Goal: Task Accomplishment & Management: Use online tool/utility

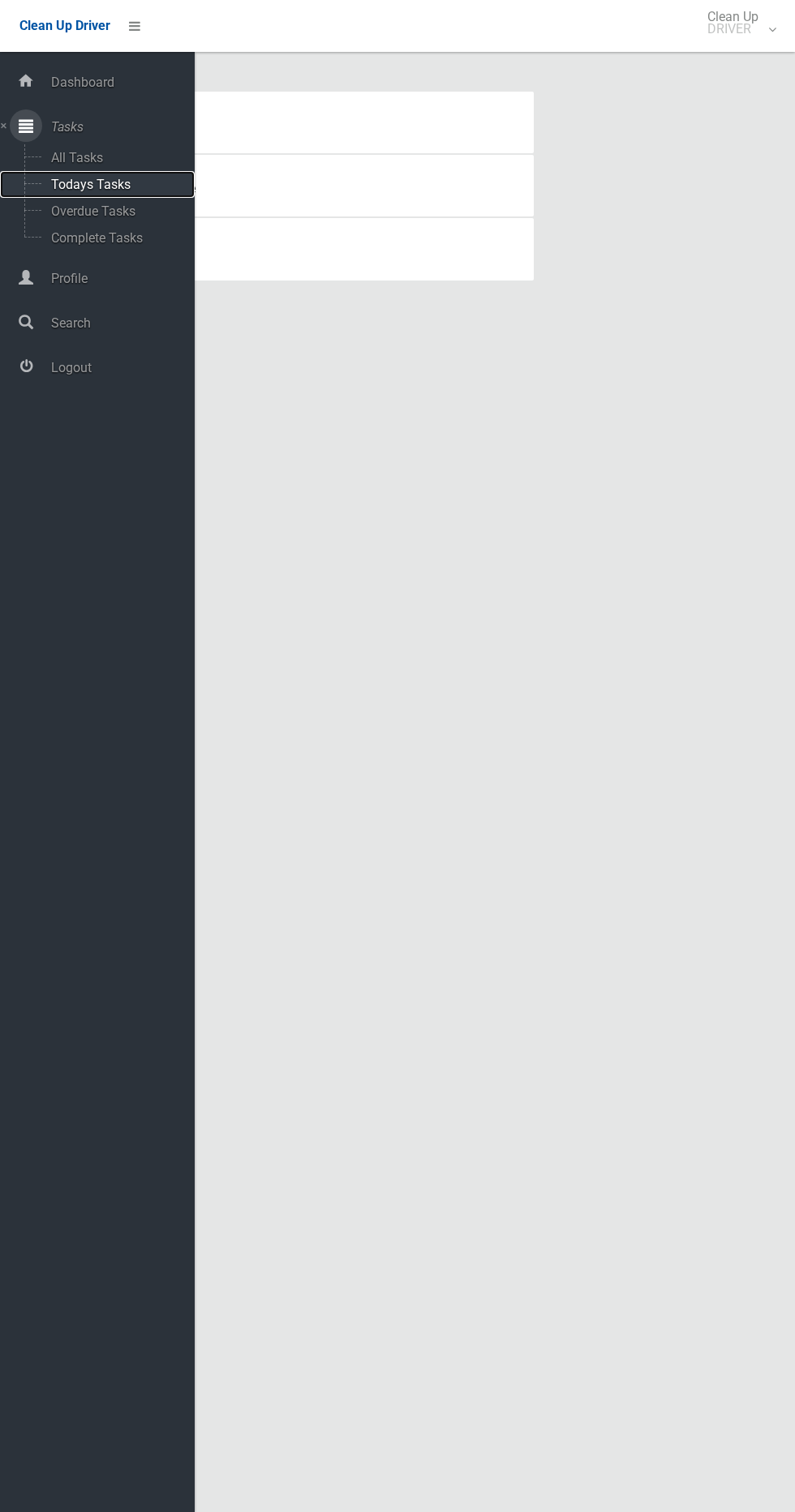
click at [128, 187] on span "Todays Tasks" at bounding box center [113, 184] width 134 height 15
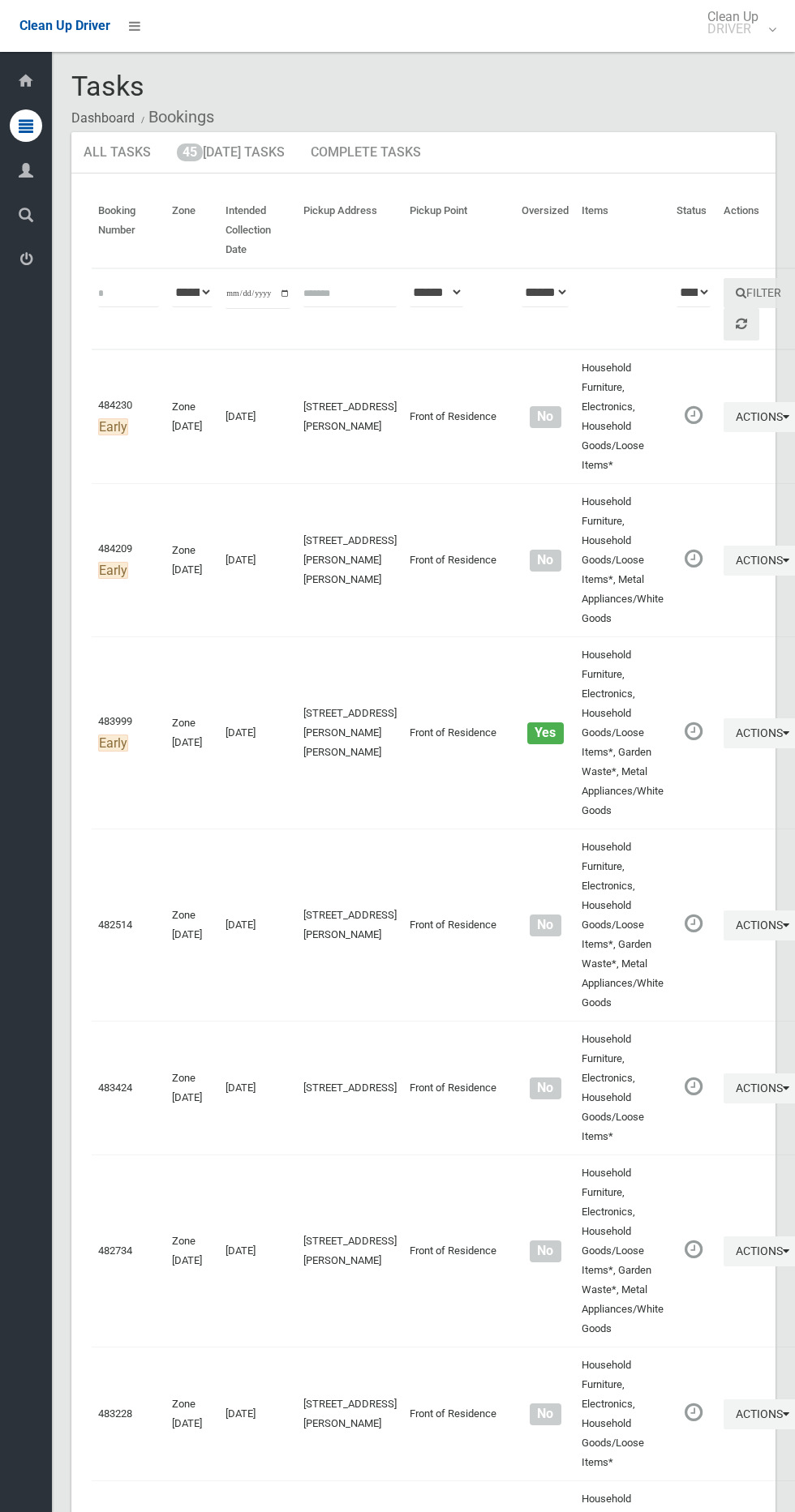
scroll to position [6771, 0]
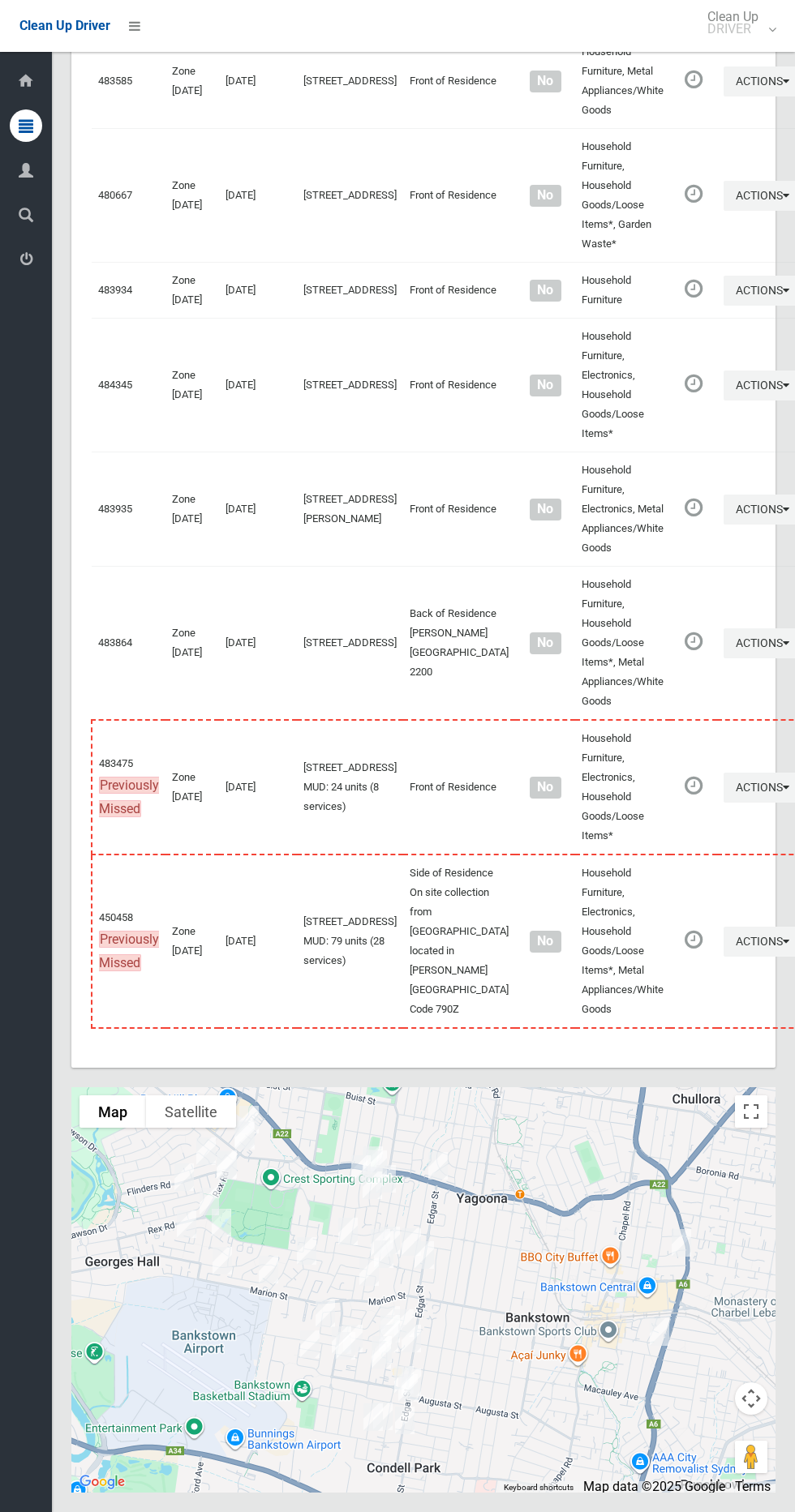
click at [734, 1120] on div at bounding box center [423, 1290] width 704 height 406
click at [750, 1102] on button "Toggle fullscreen view" at bounding box center [751, 1111] width 33 height 33
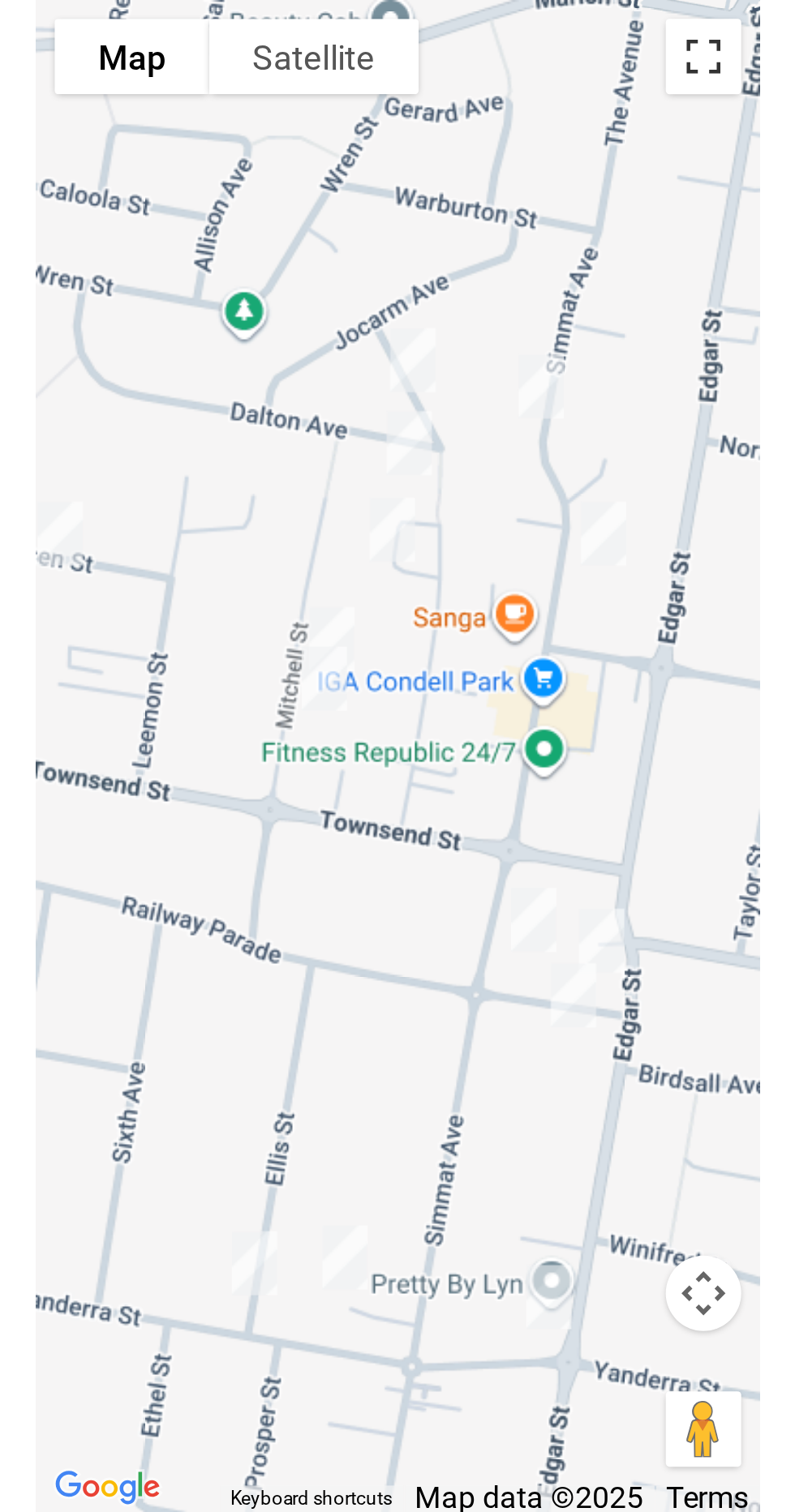
scroll to position [6702, 0]
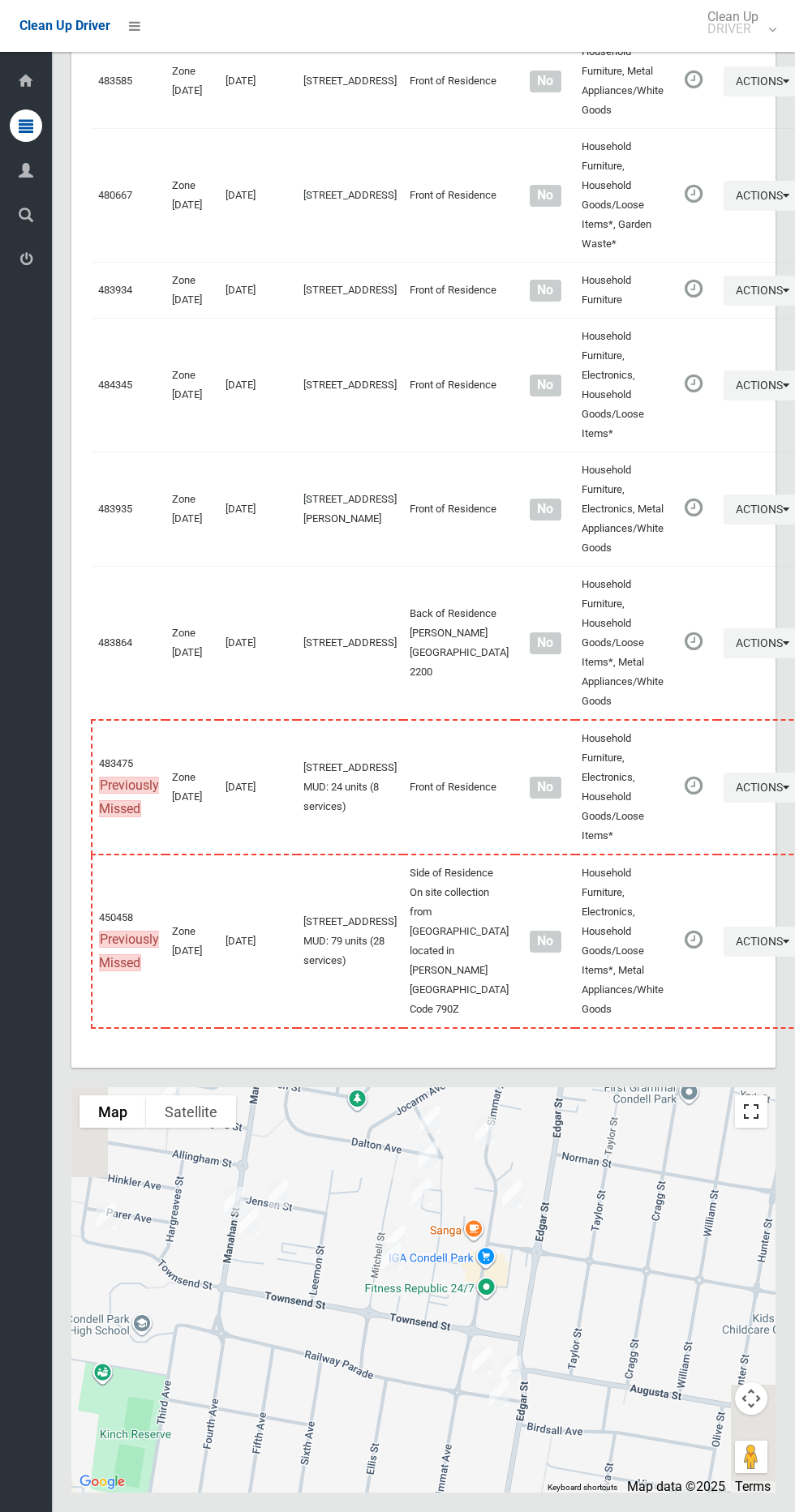
click at [743, 1128] on button "Toggle fullscreen view" at bounding box center [751, 1111] width 33 height 33
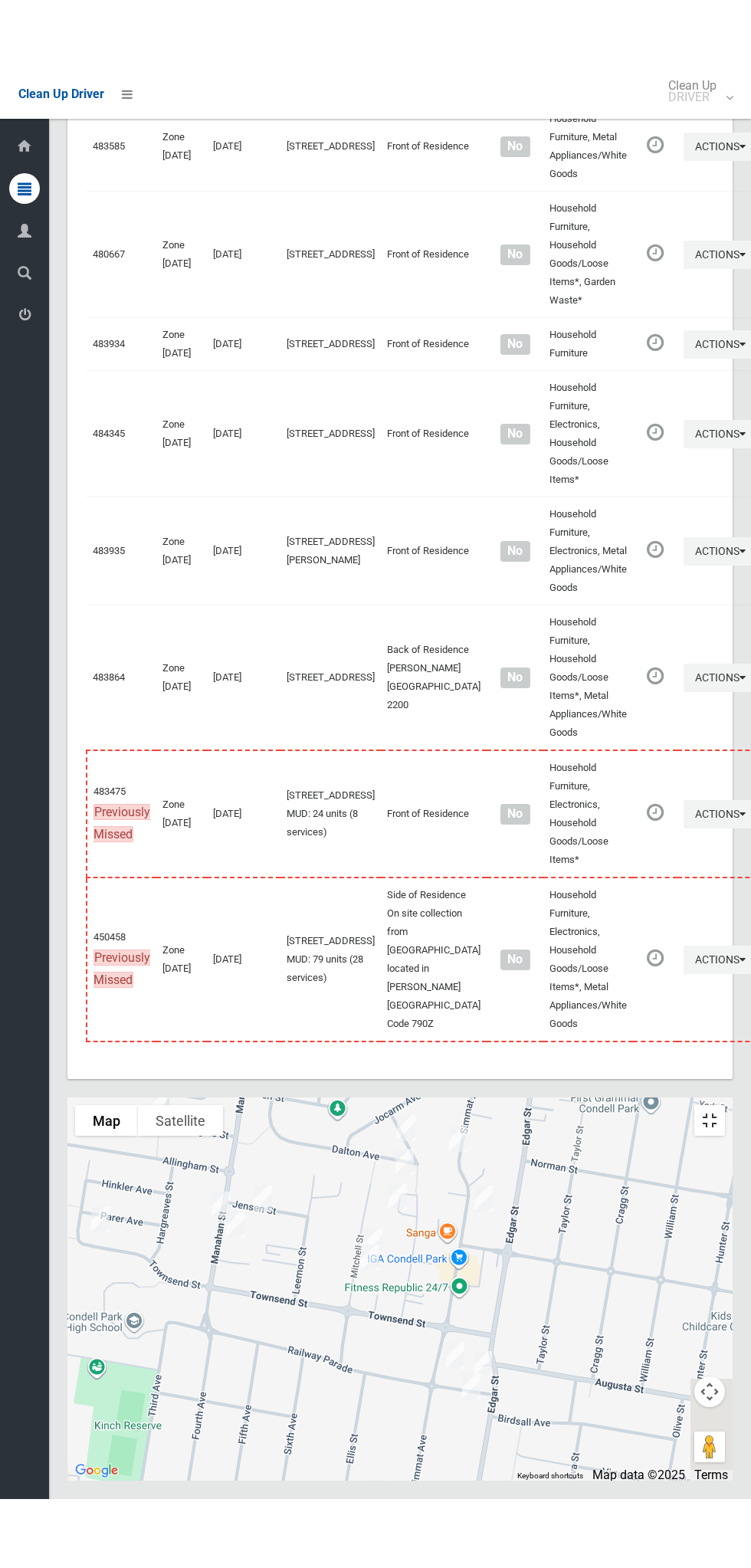
scroll to position [6263, 0]
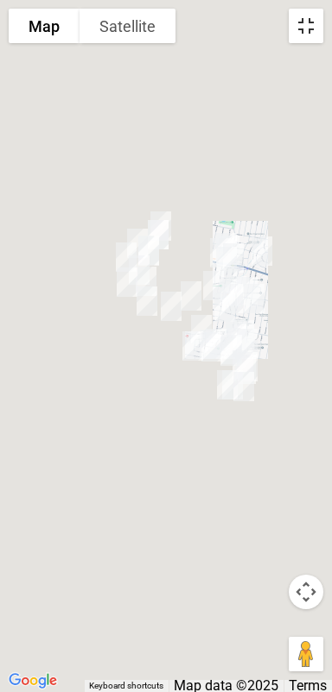
click at [312, 38] on button "Toggle fullscreen view" at bounding box center [305, 26] width 35 height 35
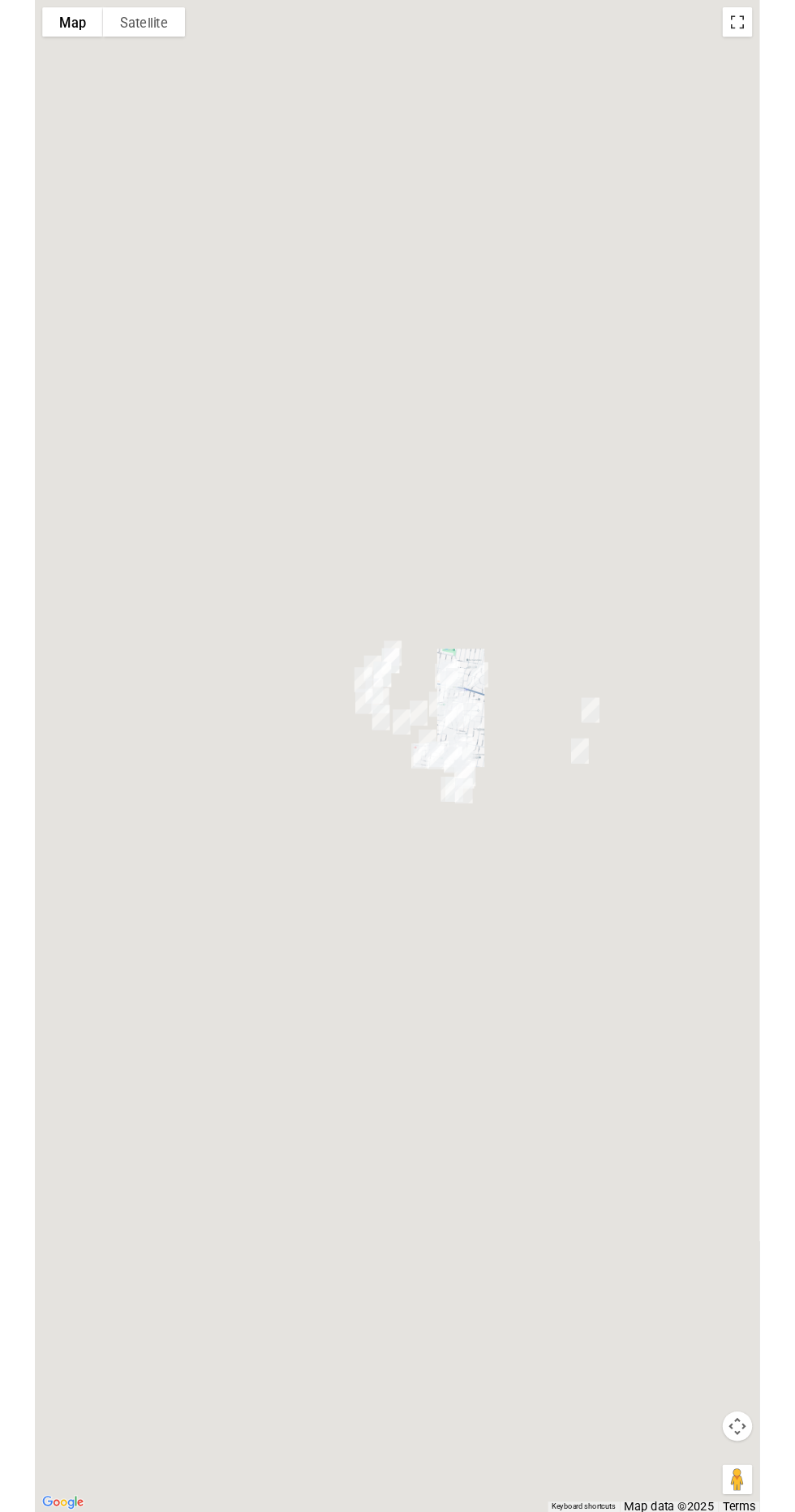
scroll to position [6691, 0]
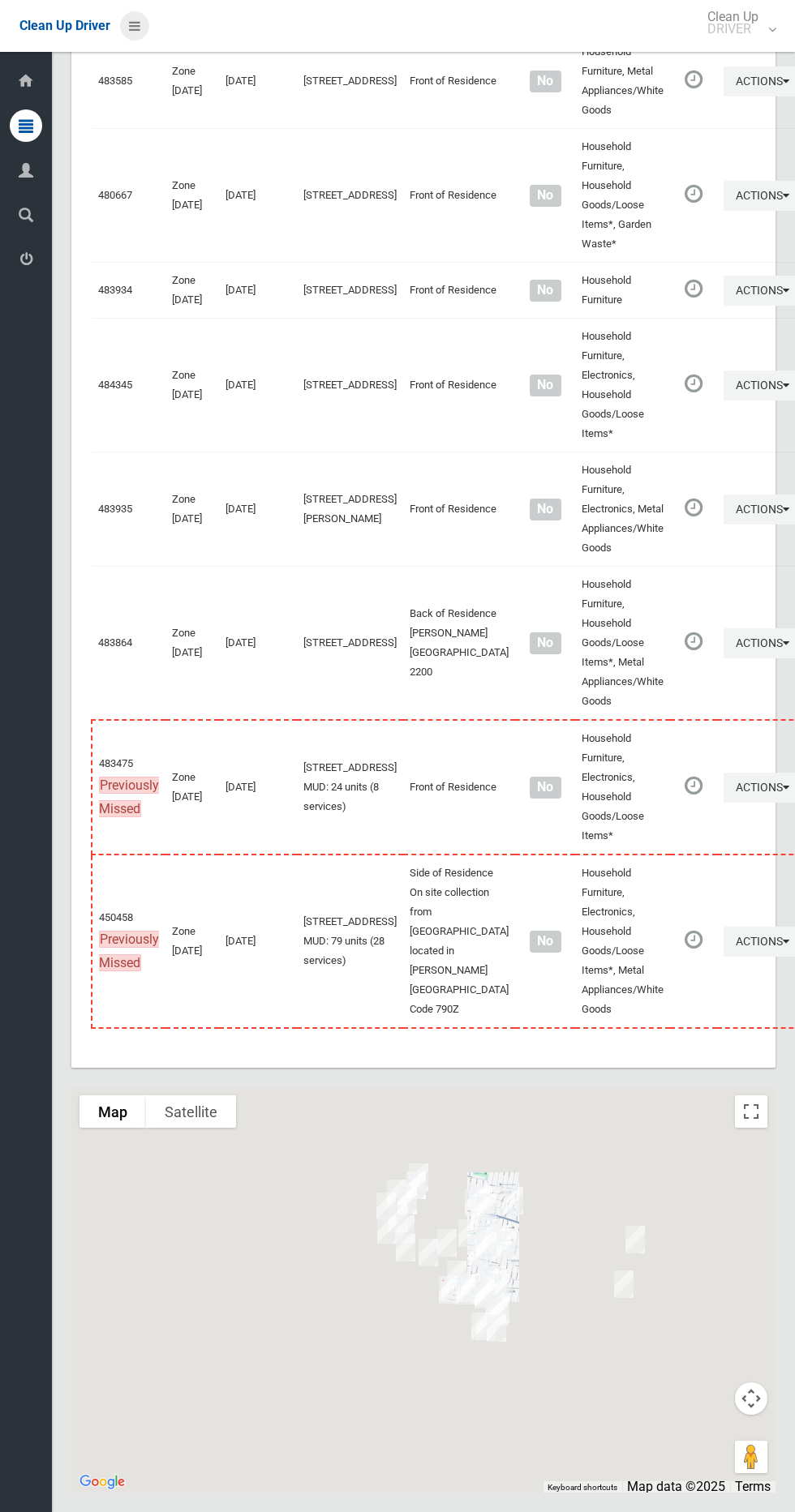
click at [132, 17] on icon at bounding box center [134, 25] width 11 height 27
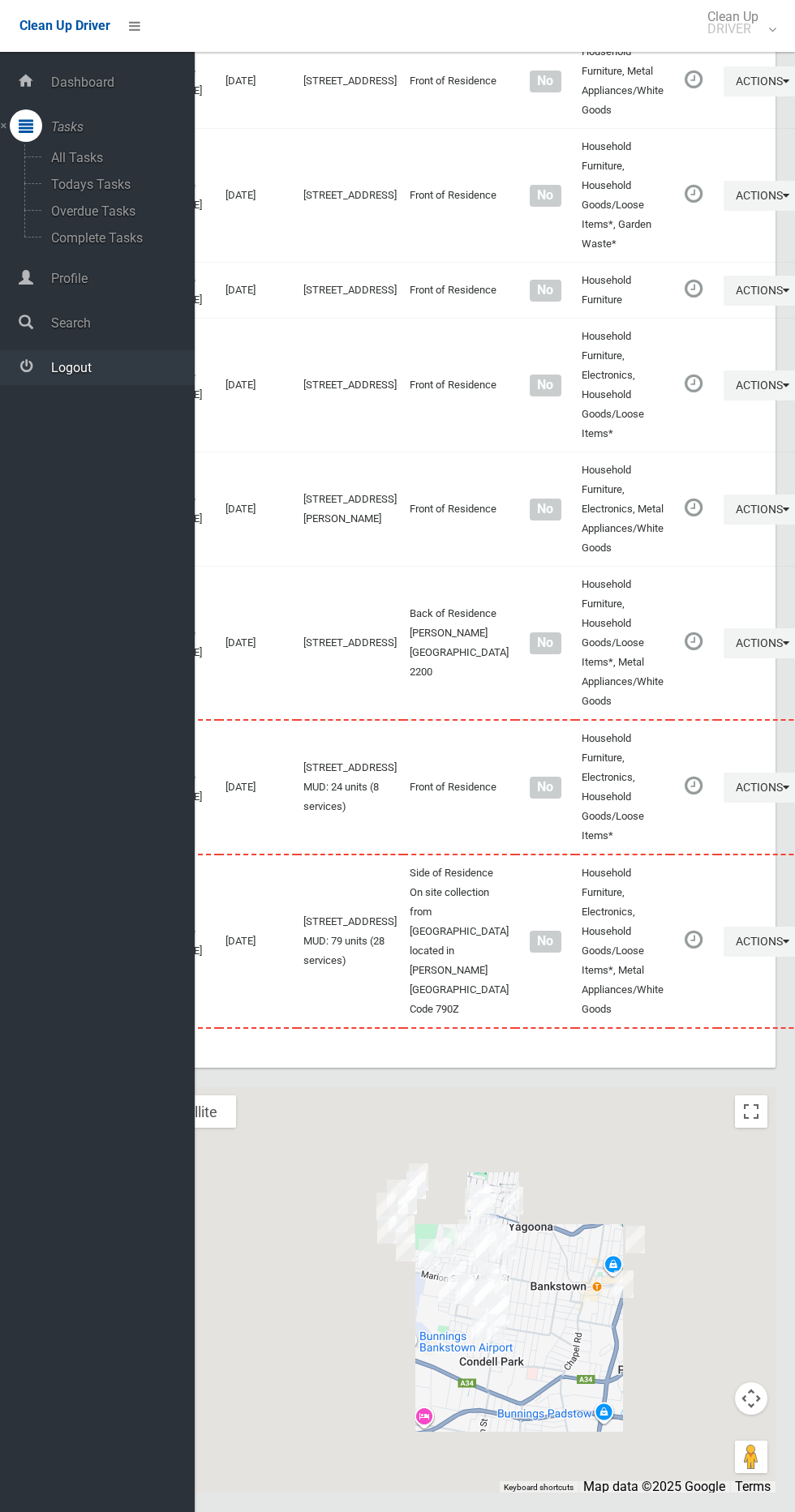
click at [104, 366] on span "Logout" at bounding box center [120, 367] width 148 height 15
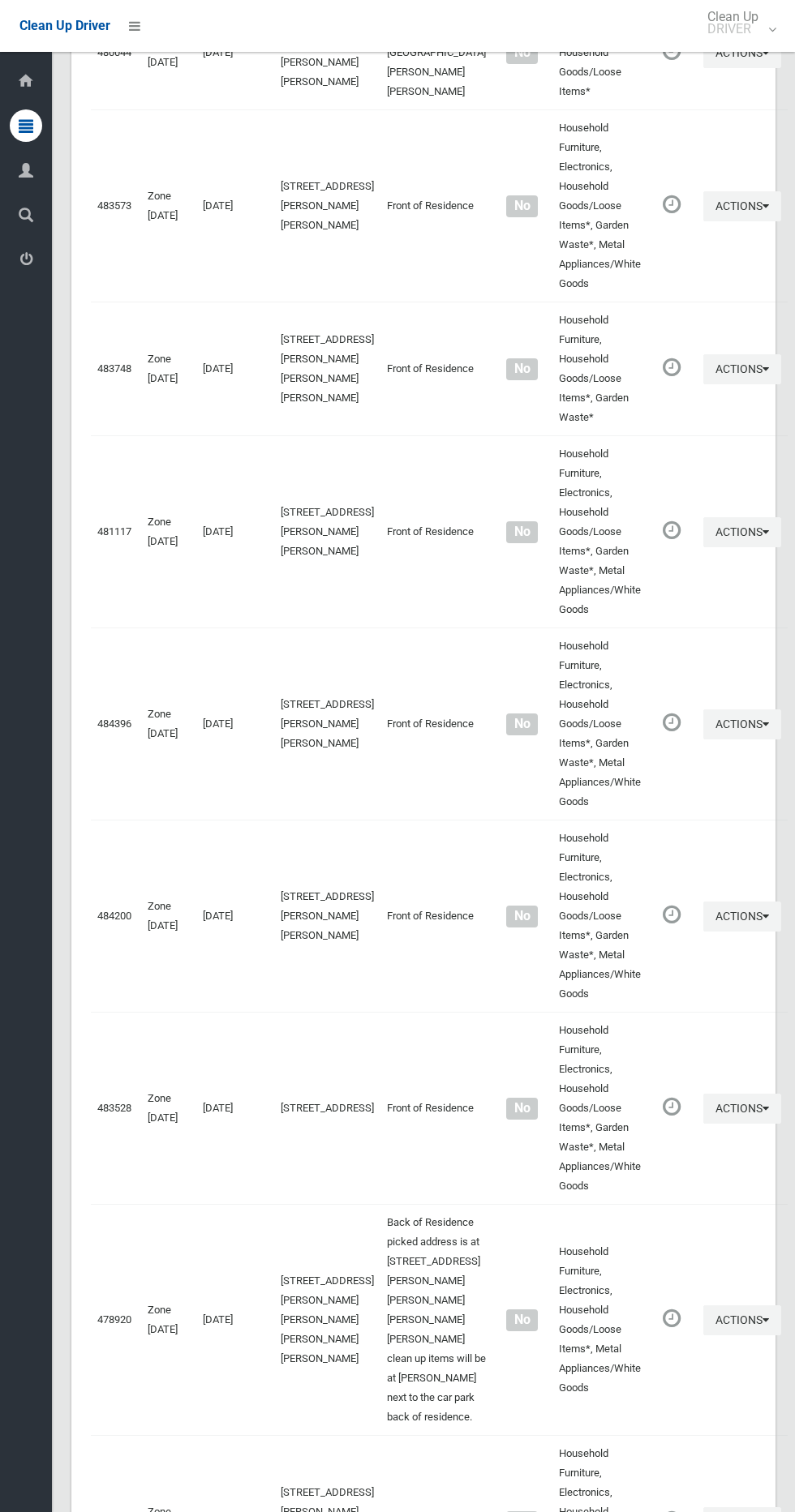
scroll to position [6070, 0]
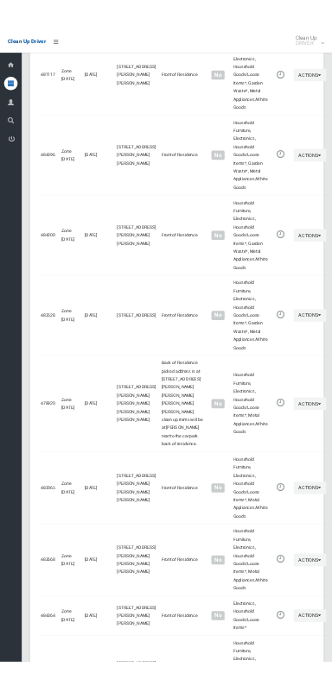
scroll to position [6307, 0]
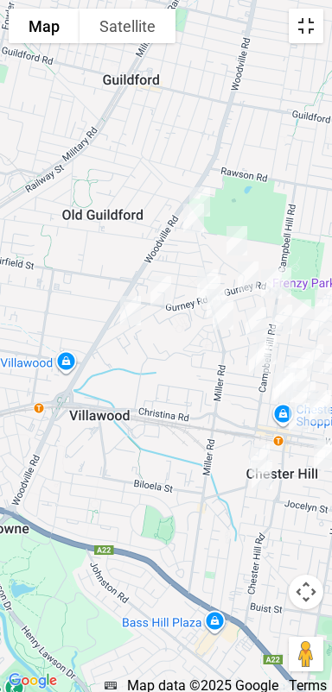
click at [311, 27] on button "Toggle fullscreen view" at bounding box center [305, 26] width 35 height 35
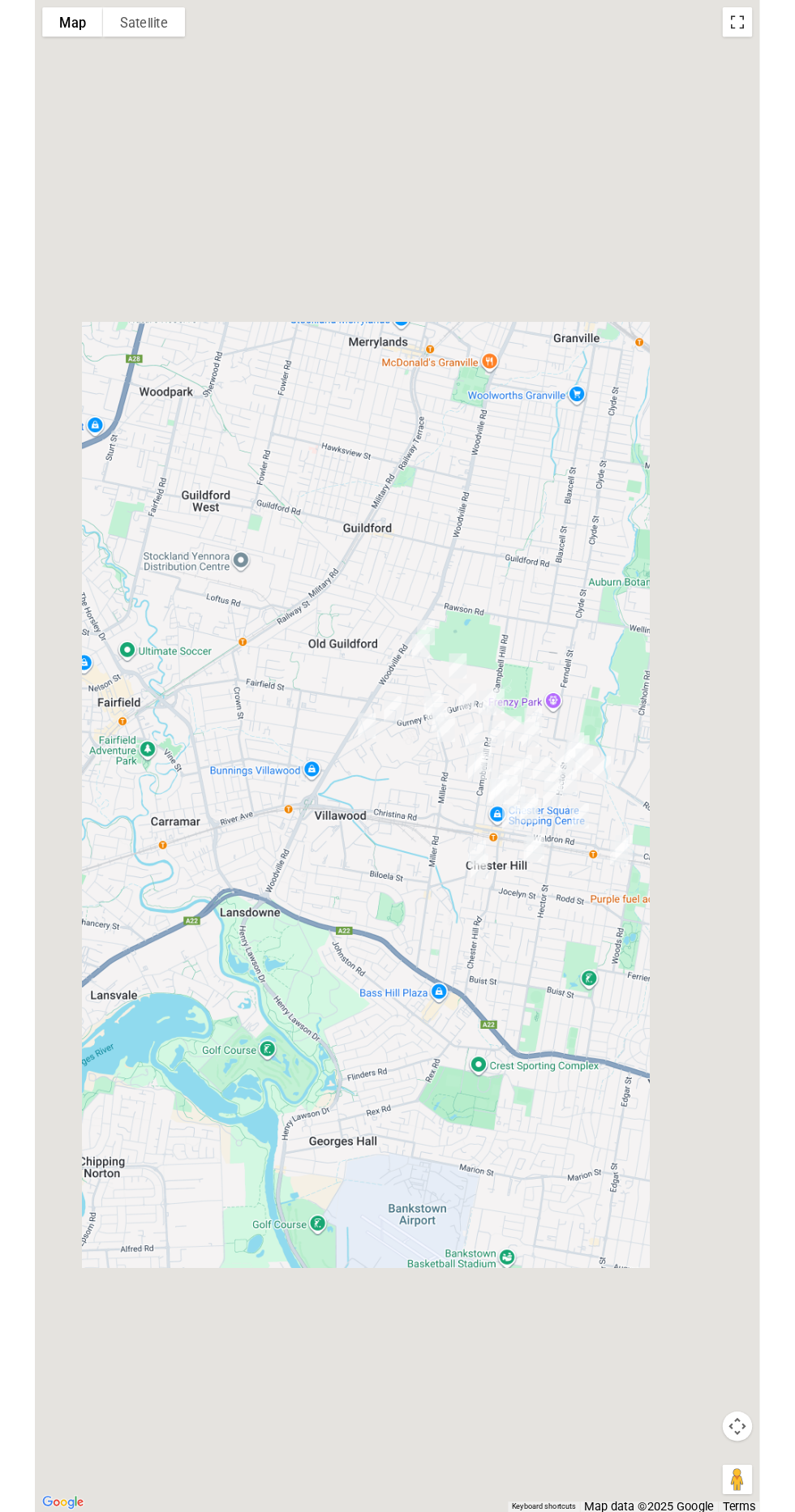
scroll to position [6000, 0]
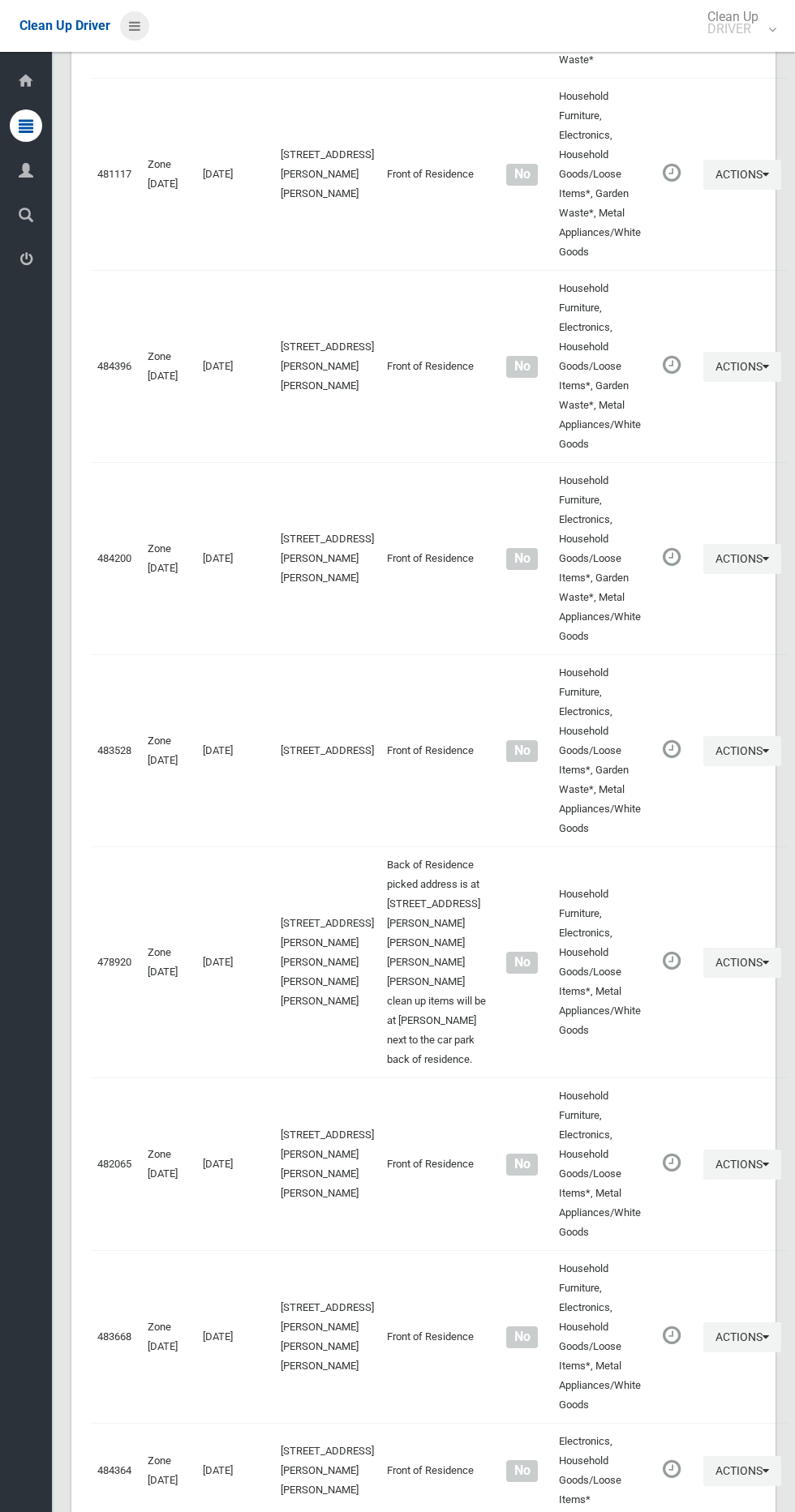
click at [133, 25] on icon at bounding box center [134, 25] width 11 height 27
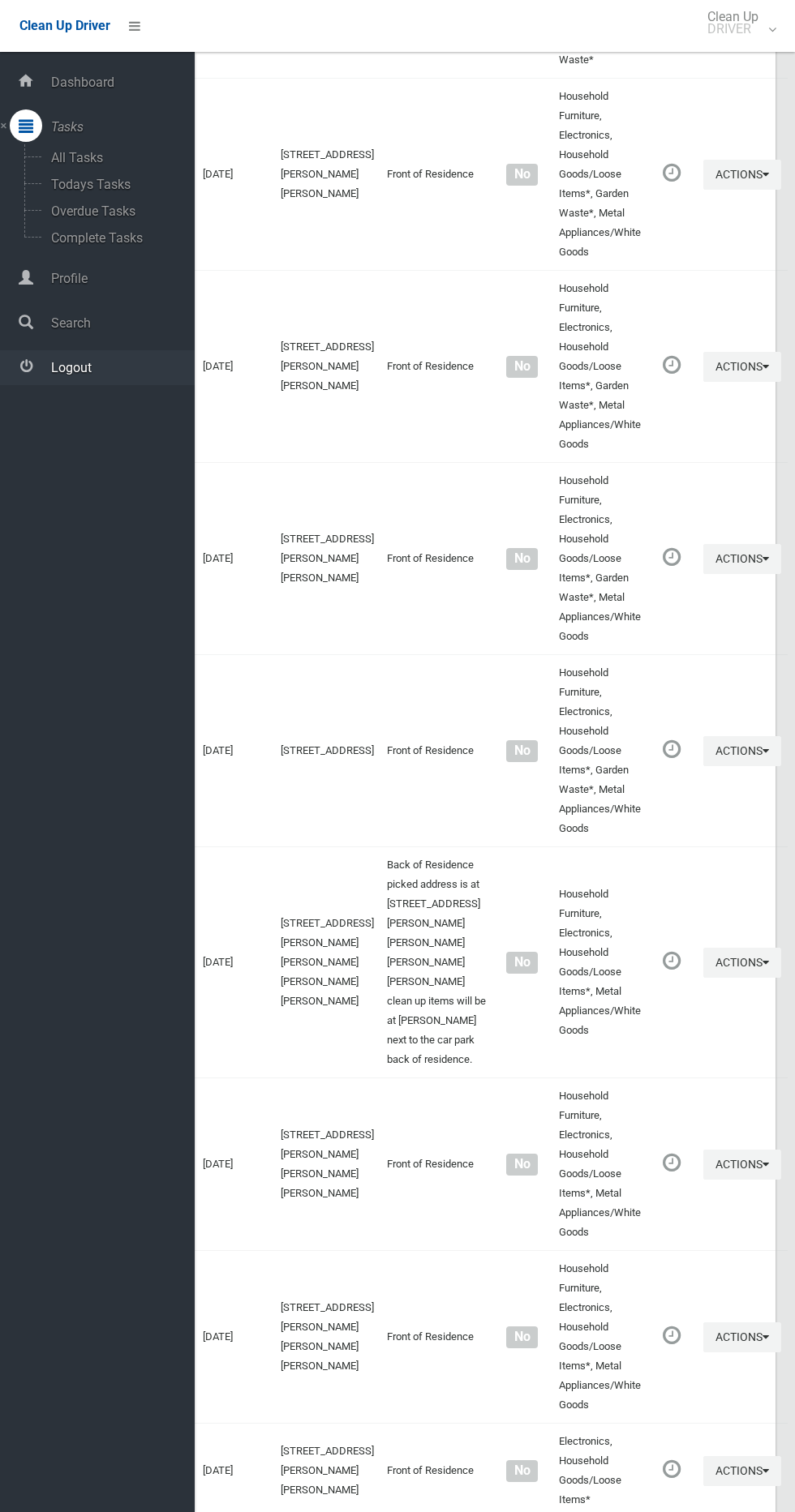
click at [121, 366] on span "Logout" at bounding box center [120, 367] width 148 height 15
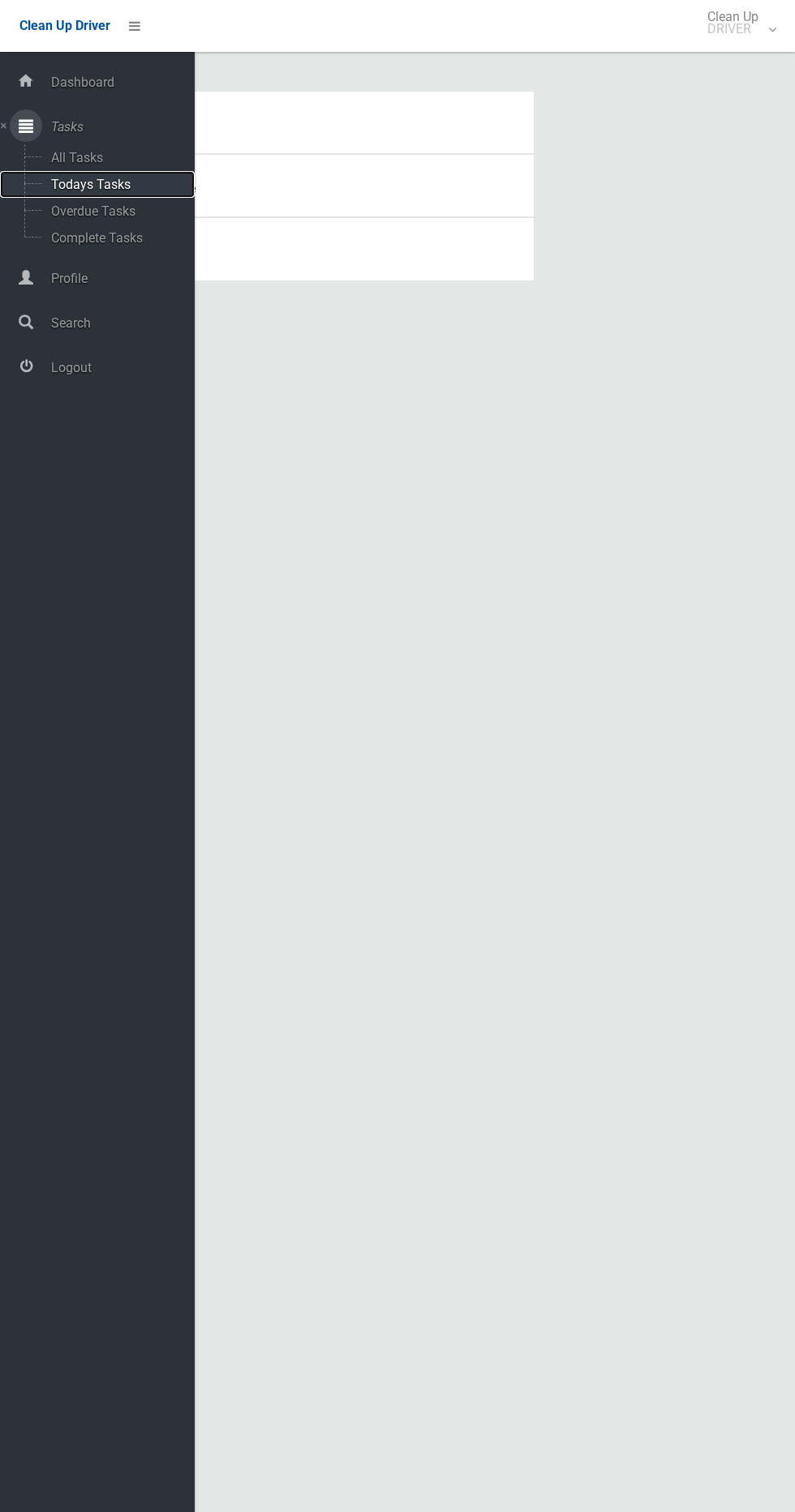
click at [120, 192] on span "Todays Tasks" at bounding box center [113, 184] width 134 height 15
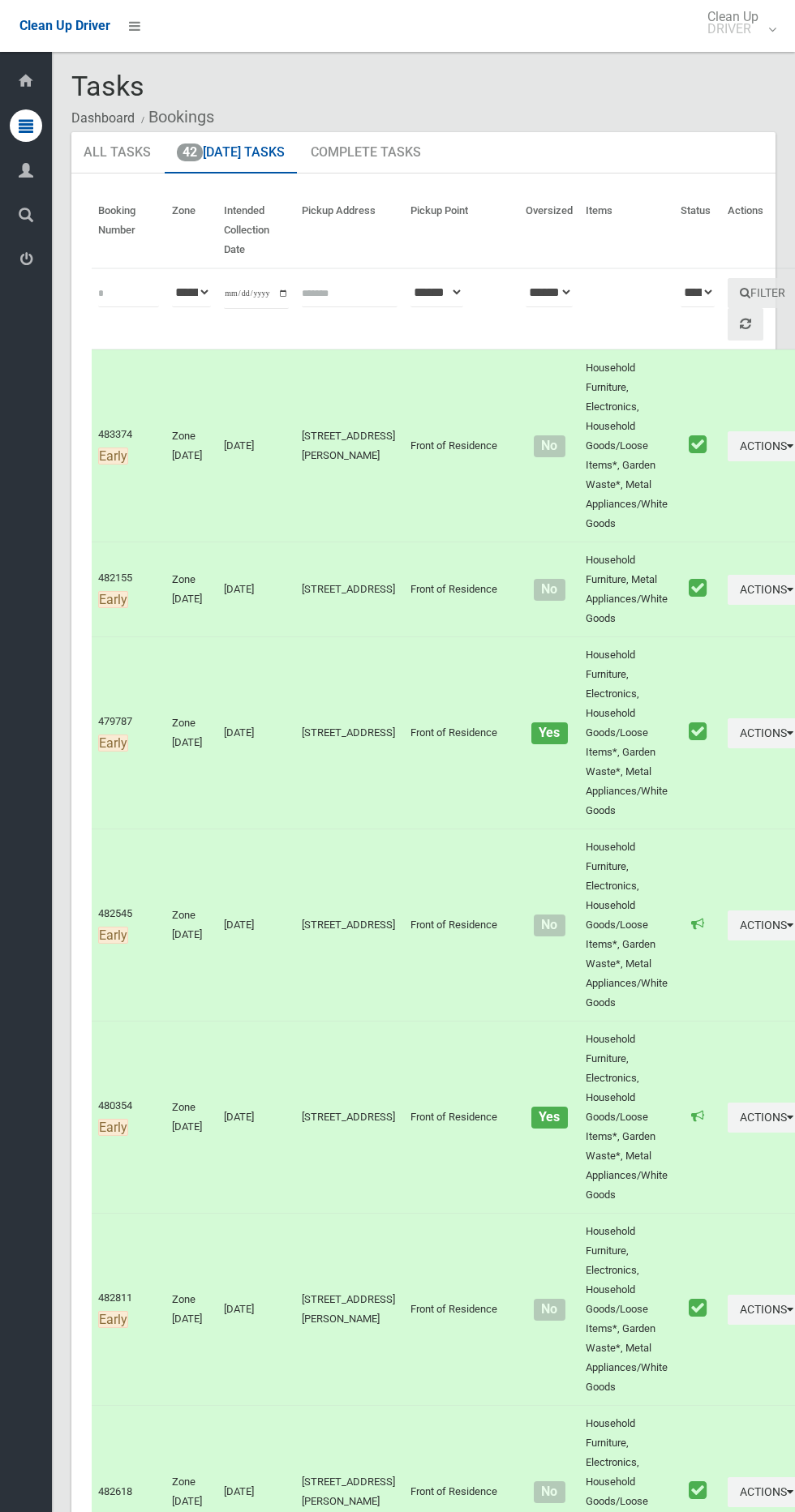
type input "**********"
click at [739, 244] on th "Actions" at bounding box center [768, 230] width 92 height 75
click at [727, 293] on button "Filter" at bounding box center [762, 293] width 70 height 30
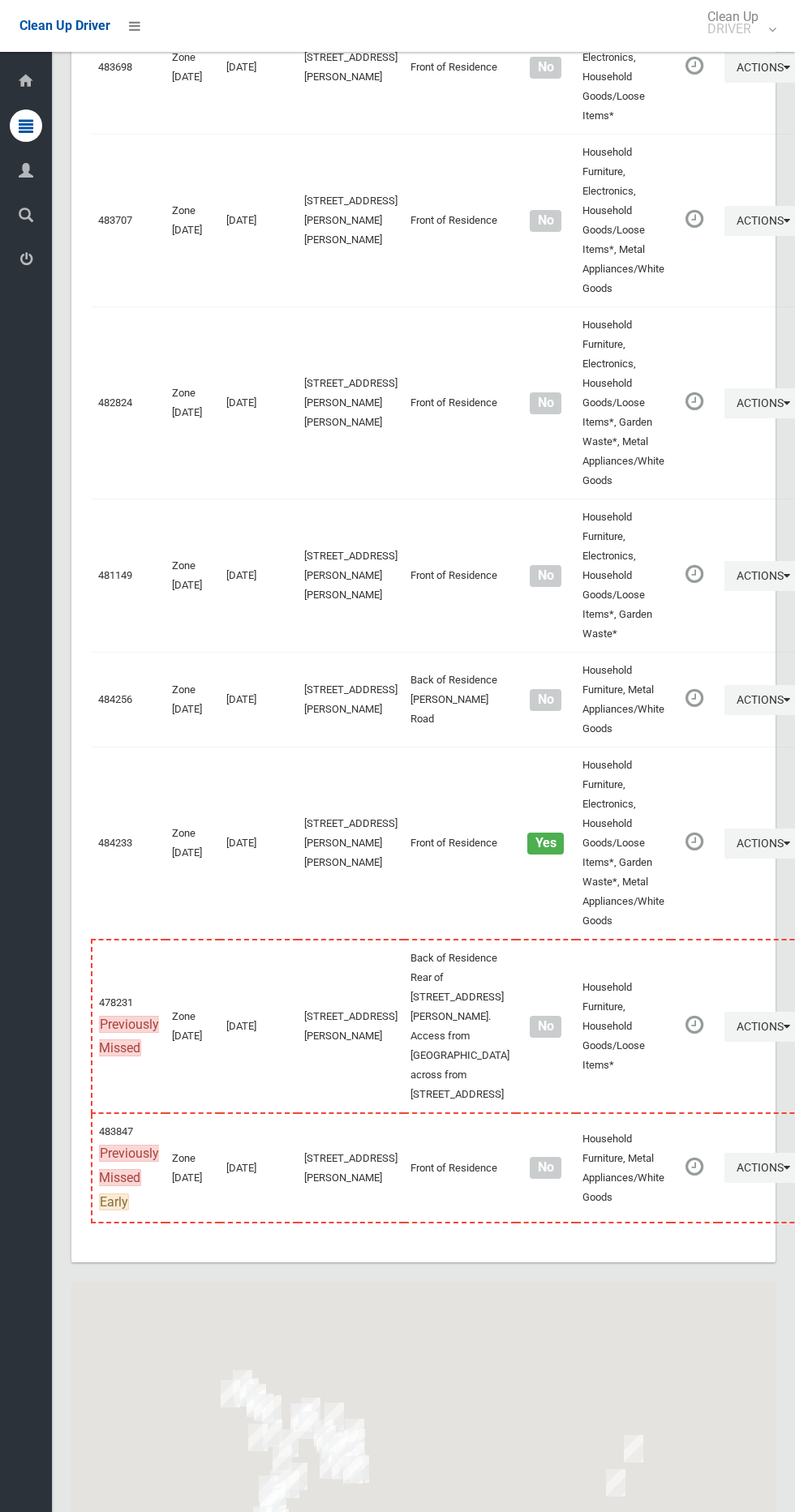
scroll to position [7188, 0]
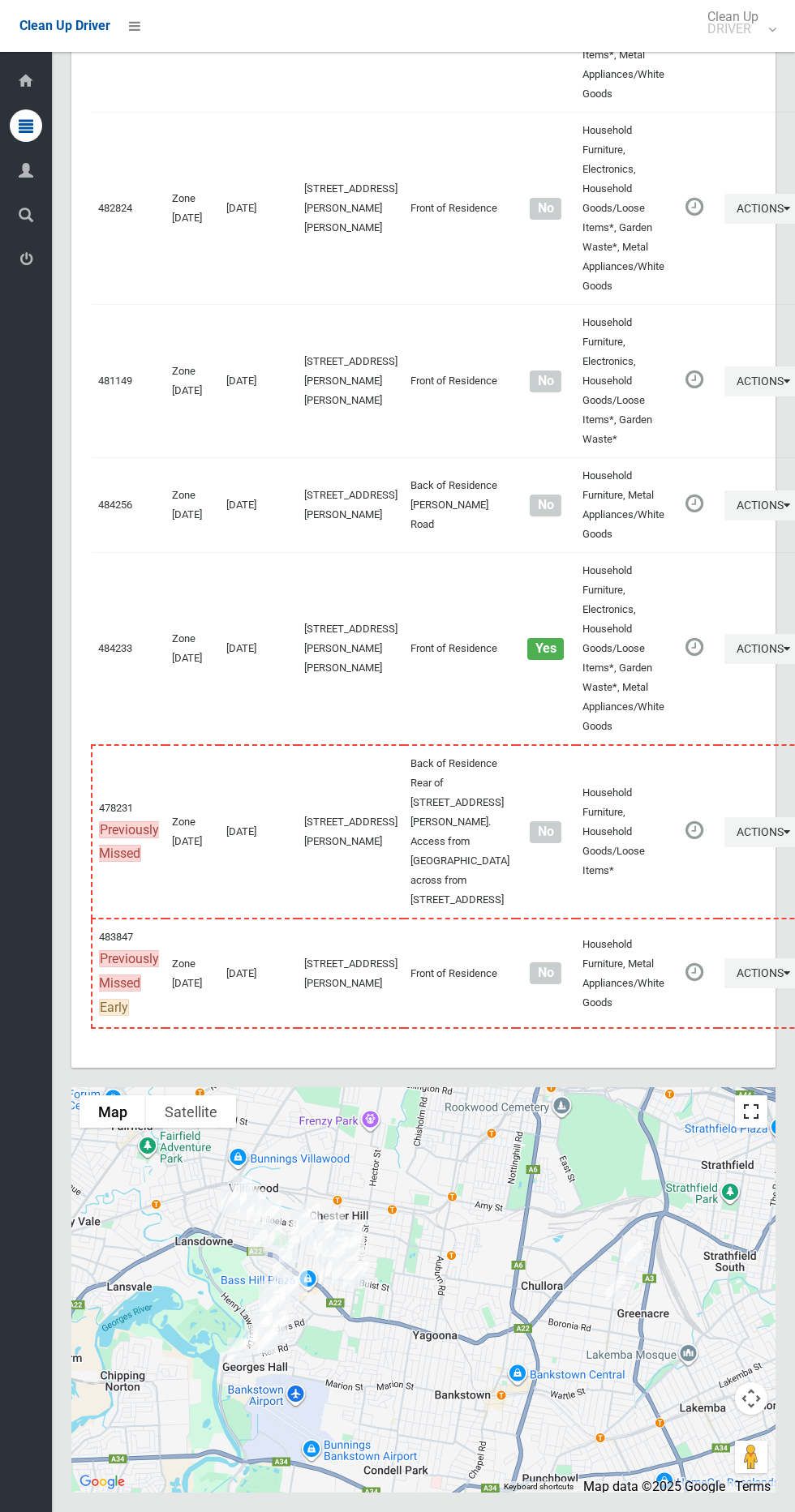
click at [753, 1100] on button "Toggle fullscreen view" at bounding box center [751, 1111] width 33 height 33
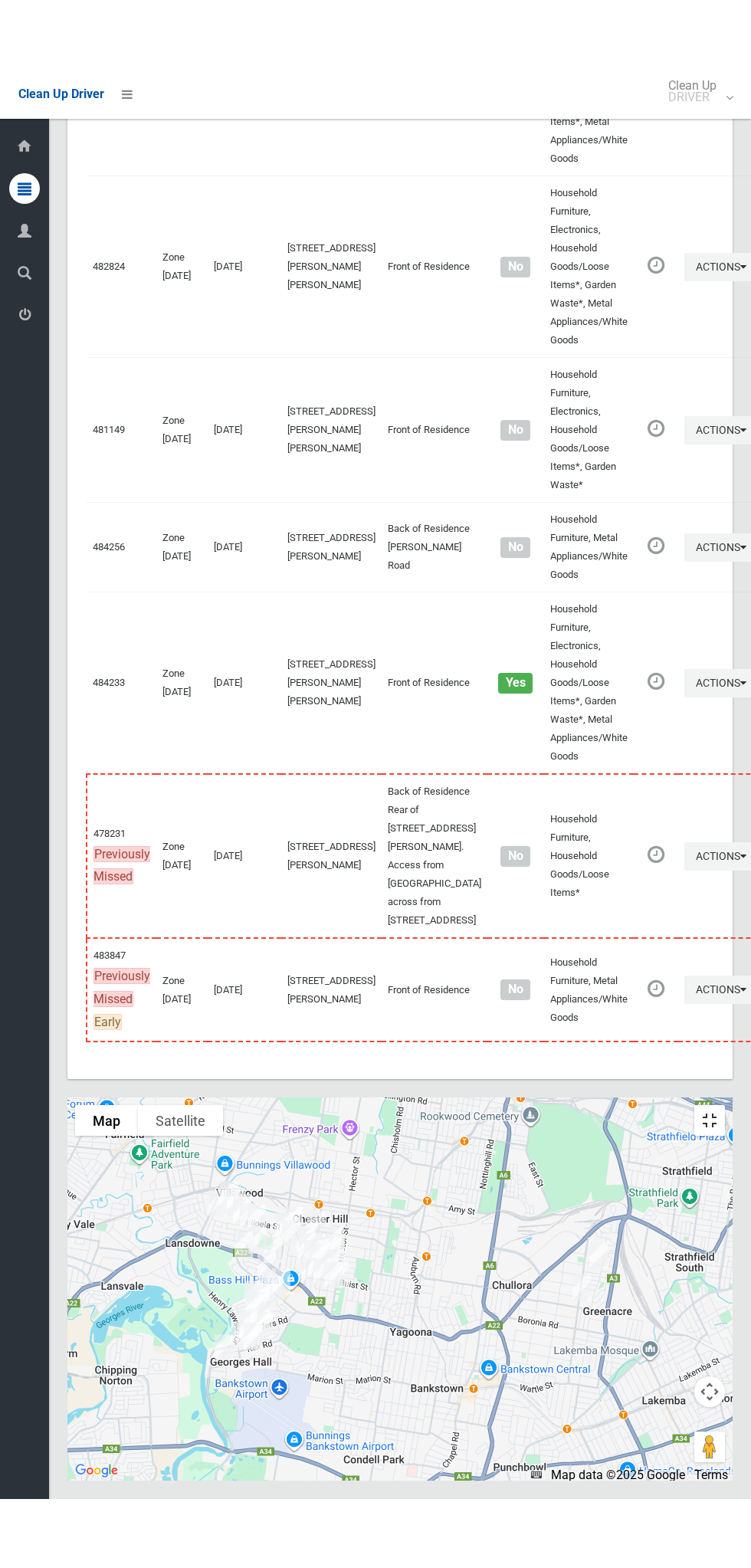
scroll to position [6656, 0]
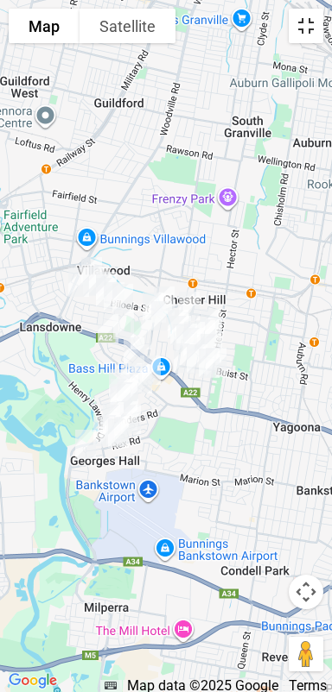
click at [305, 31] on button "Toggle fullscreen view" at bounding box center [305, 26] width 35 height 35
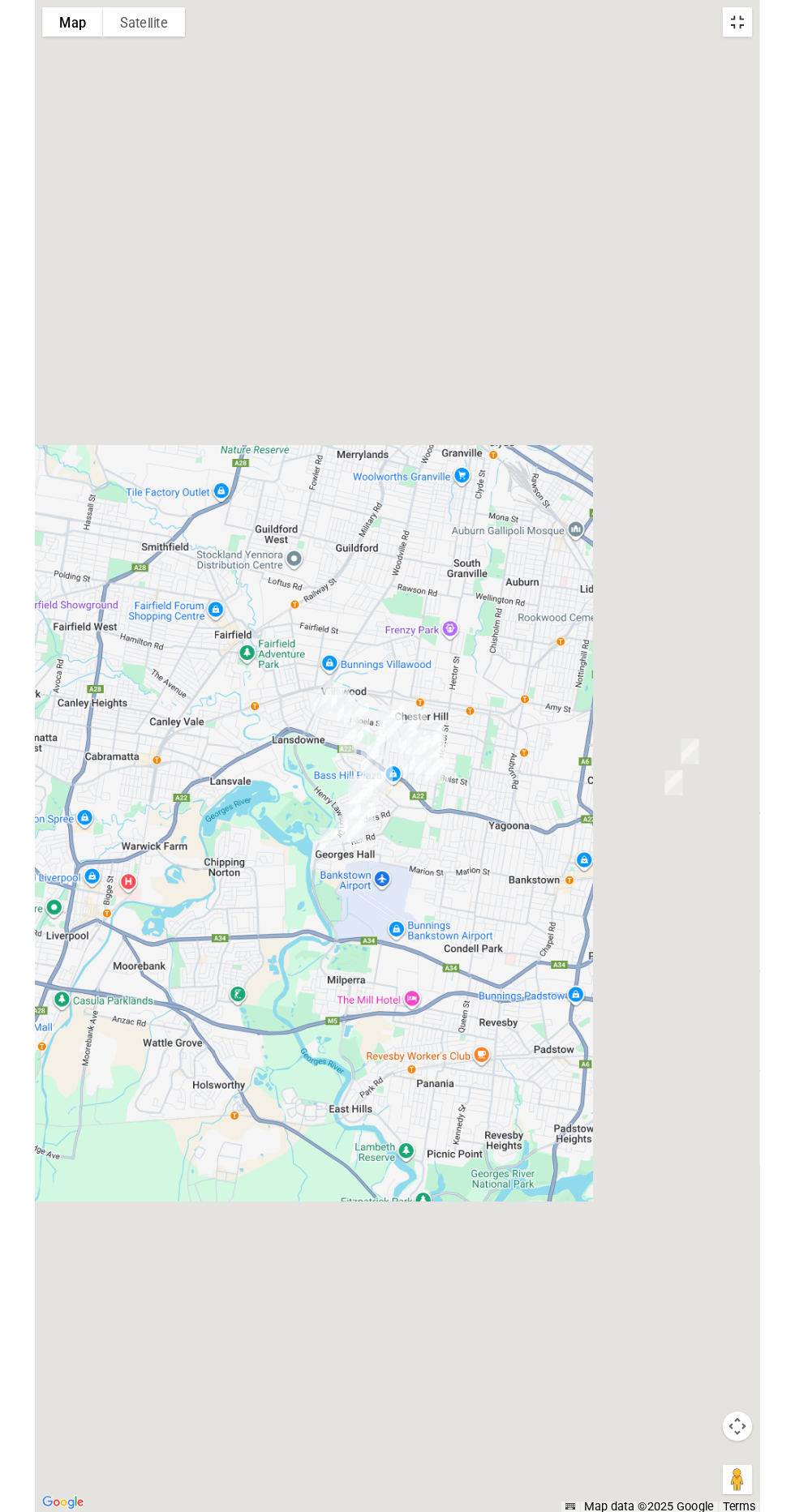
scroll to position [7108, 0]
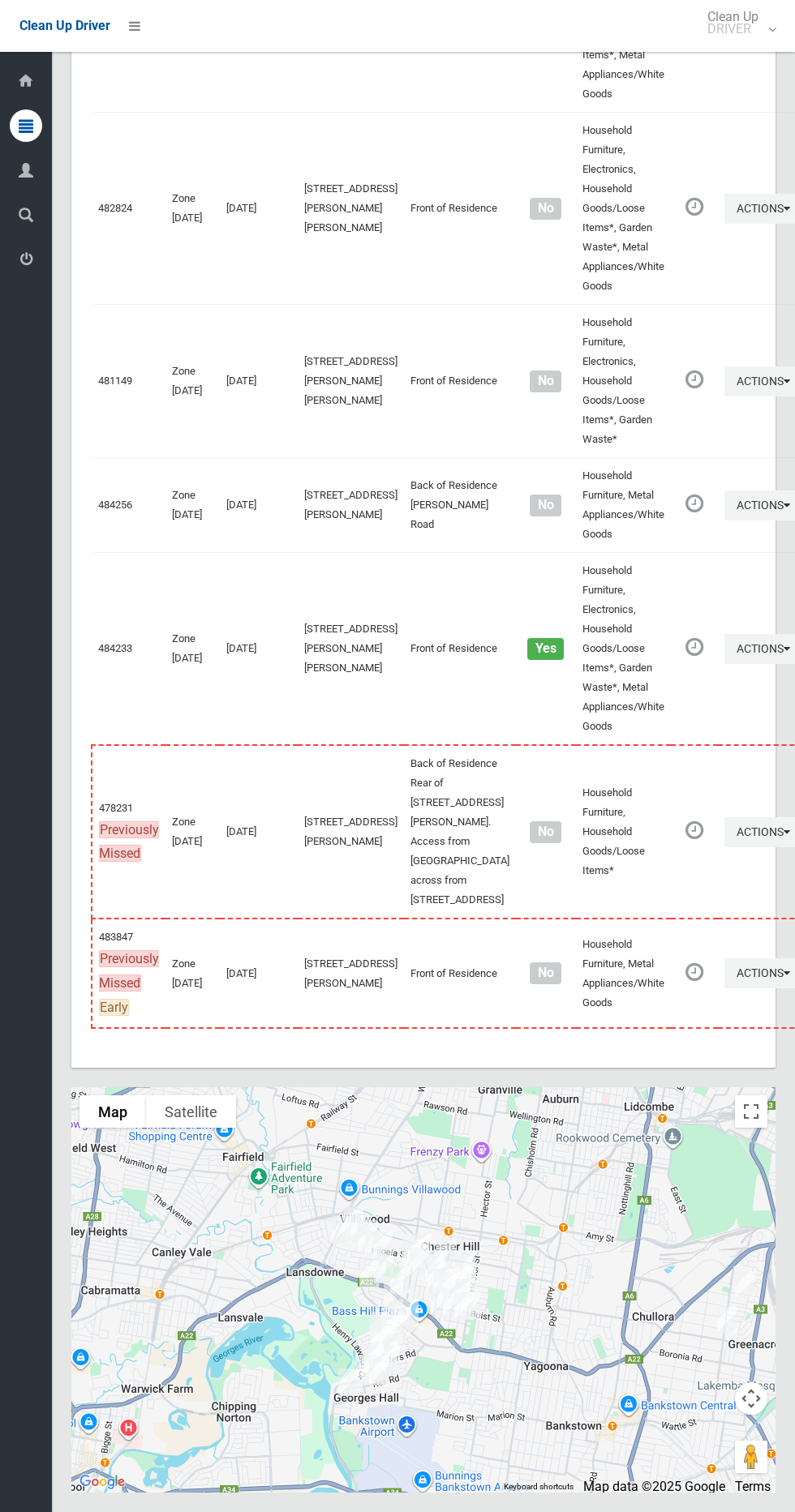
click at [138, 9] on li at bounding box center [129, 25] width 39 height 52
click at [133, 40] on li at bounding box center [129, 25] width 39 height 52
click at [126, 46] on li at bounding box center [129, 25] width 39 height 52
click at [132, 38] on icon at bounding box center [134, 25] width 11 height 27
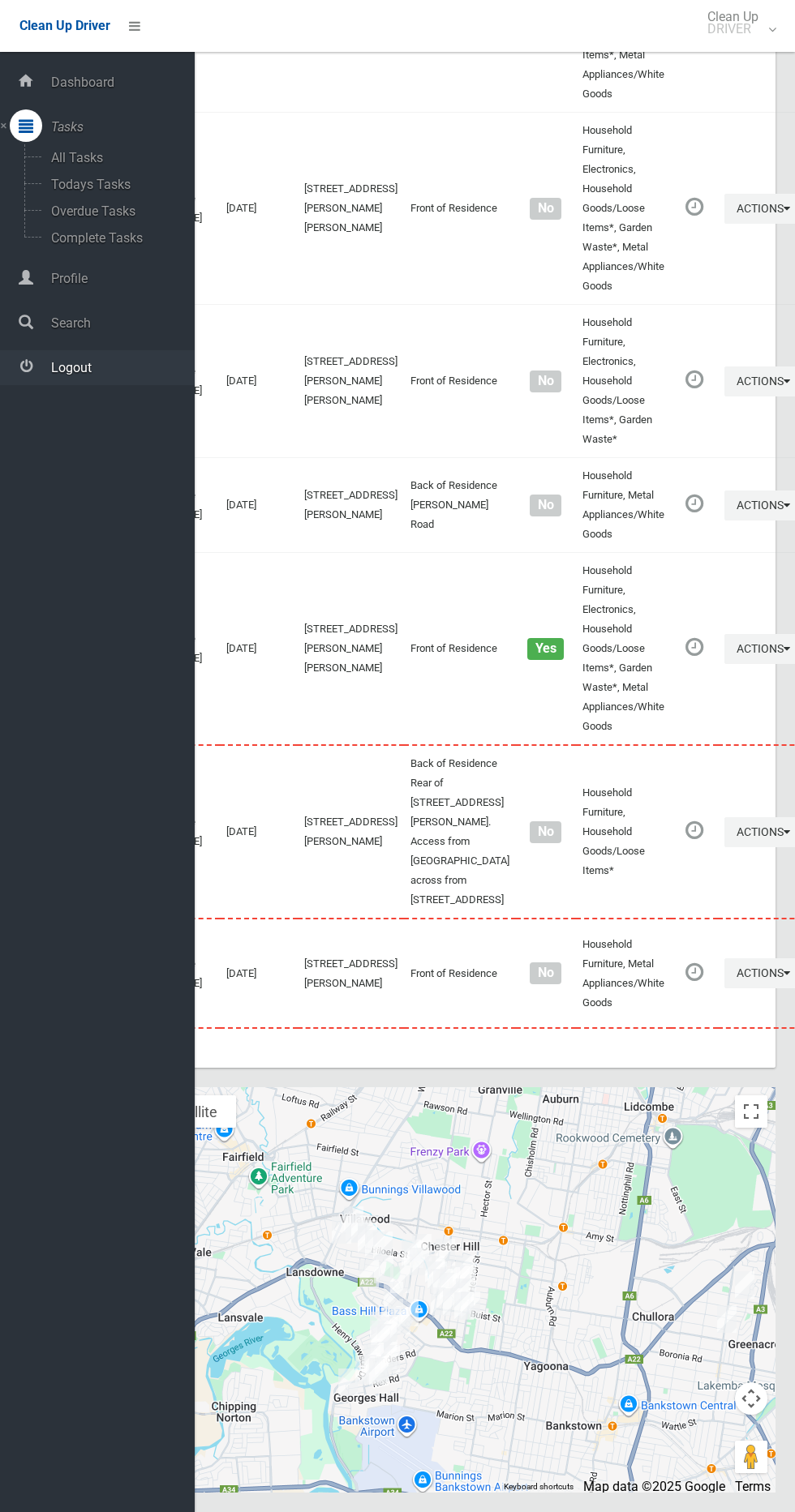
click at [128, 377] on link "Logout" at bounding box center [97, 367] width 195 height 35
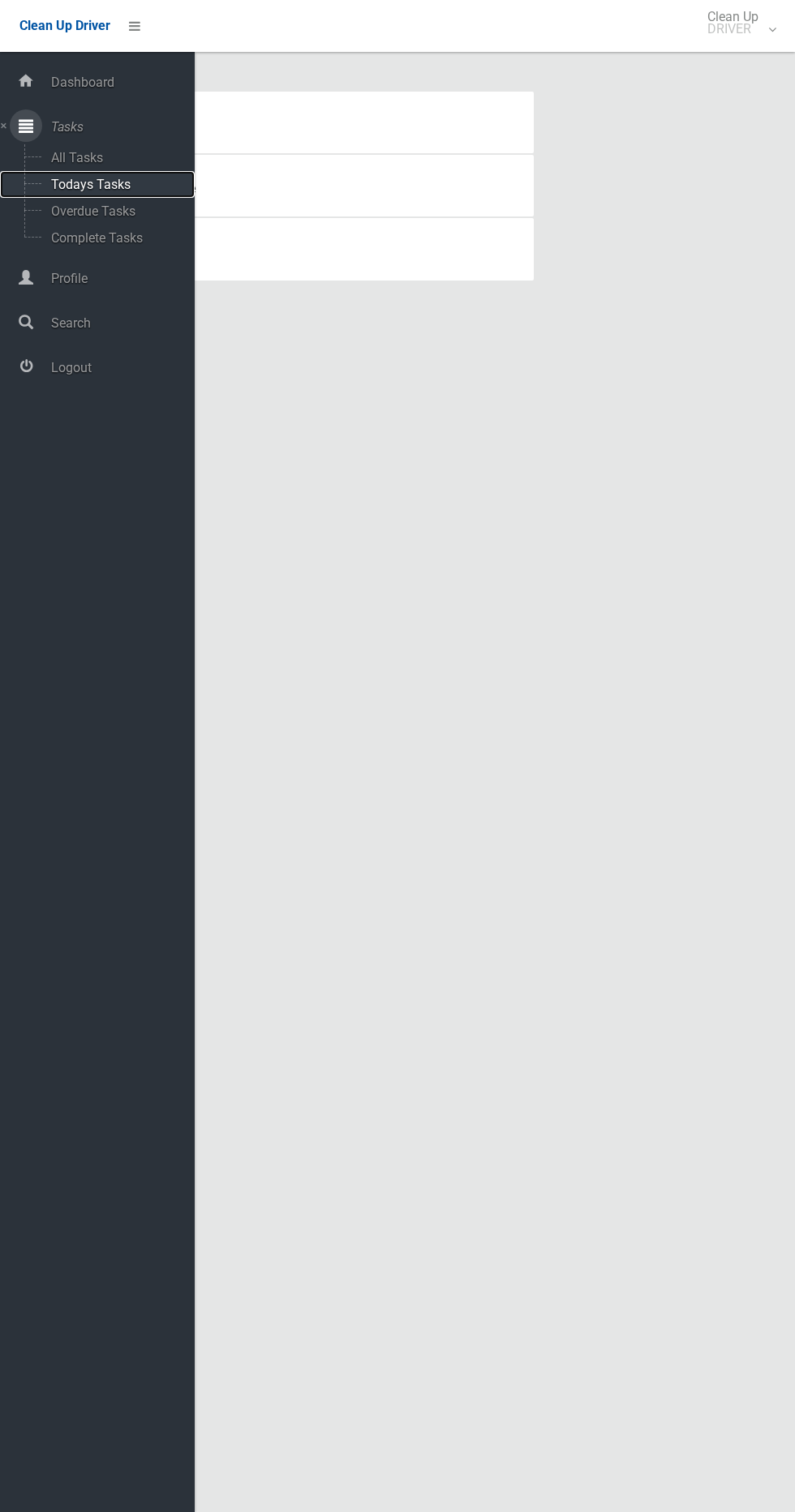
click at [81, 184] on span "Todays Tasks" at bounding box center [113, 184] width 134 height 15
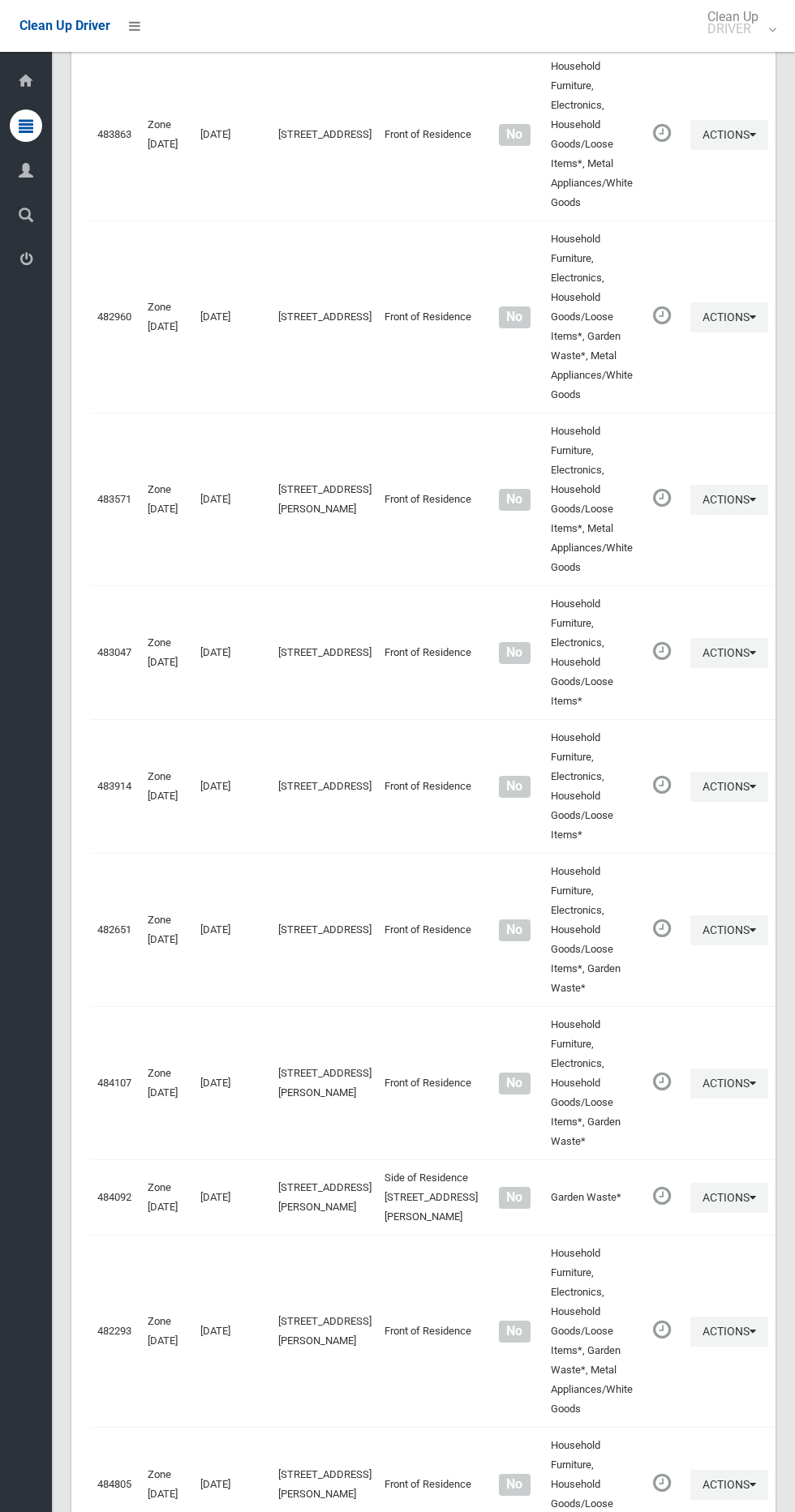
scroll to position [7157, 0]
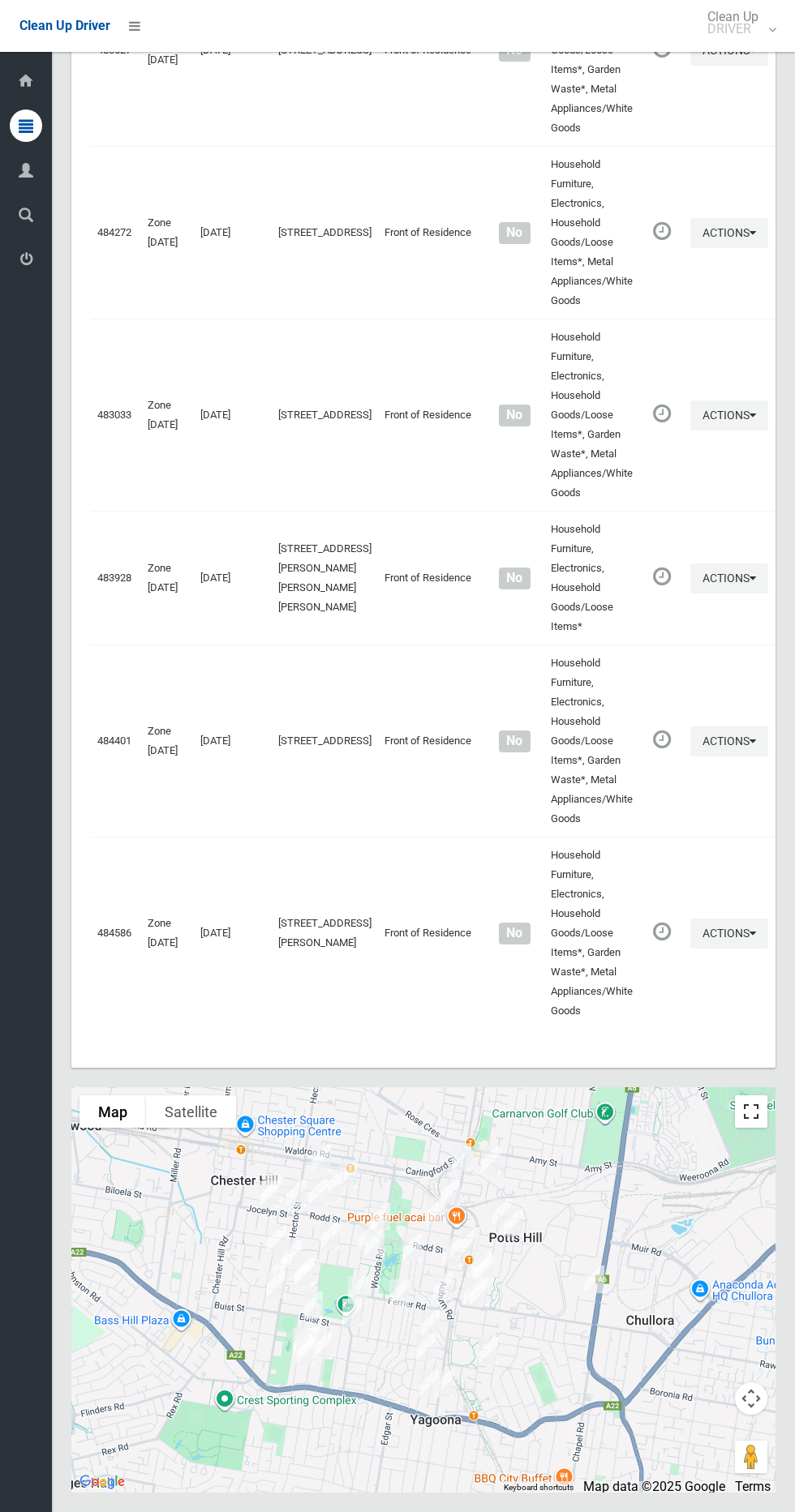
click at [753, 1100] on button "Toggle fullscreen view" at bounding box center [751, 1111] width 33 height 33
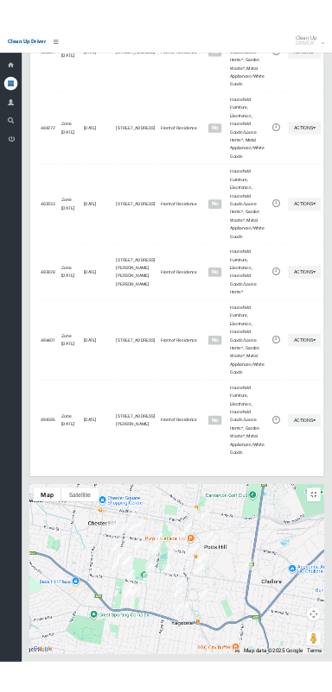
scroll to position [7465, 0]
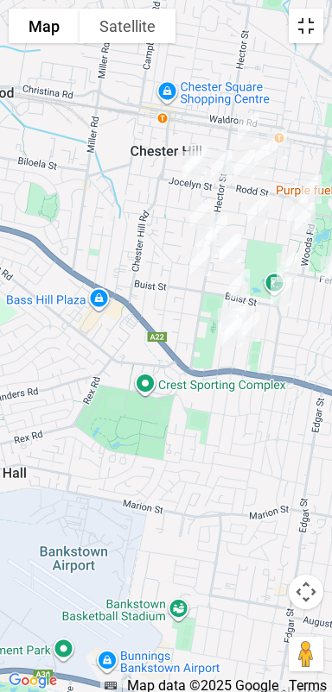
click at [313, 12] on button "Toggle fullscreen view" at bounding box center [305, 26] width 35 height 35
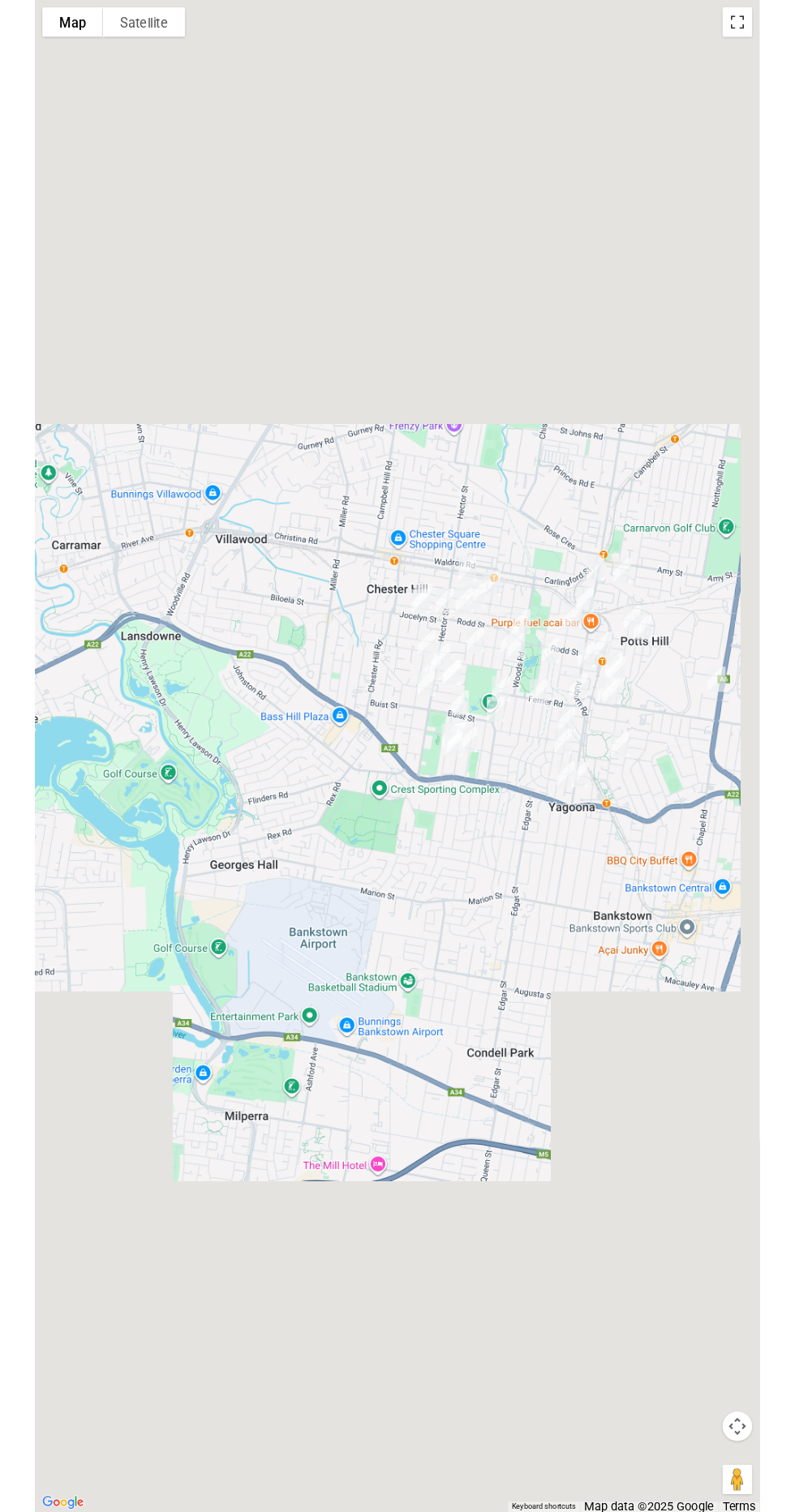
scroll to position [7097, 0]
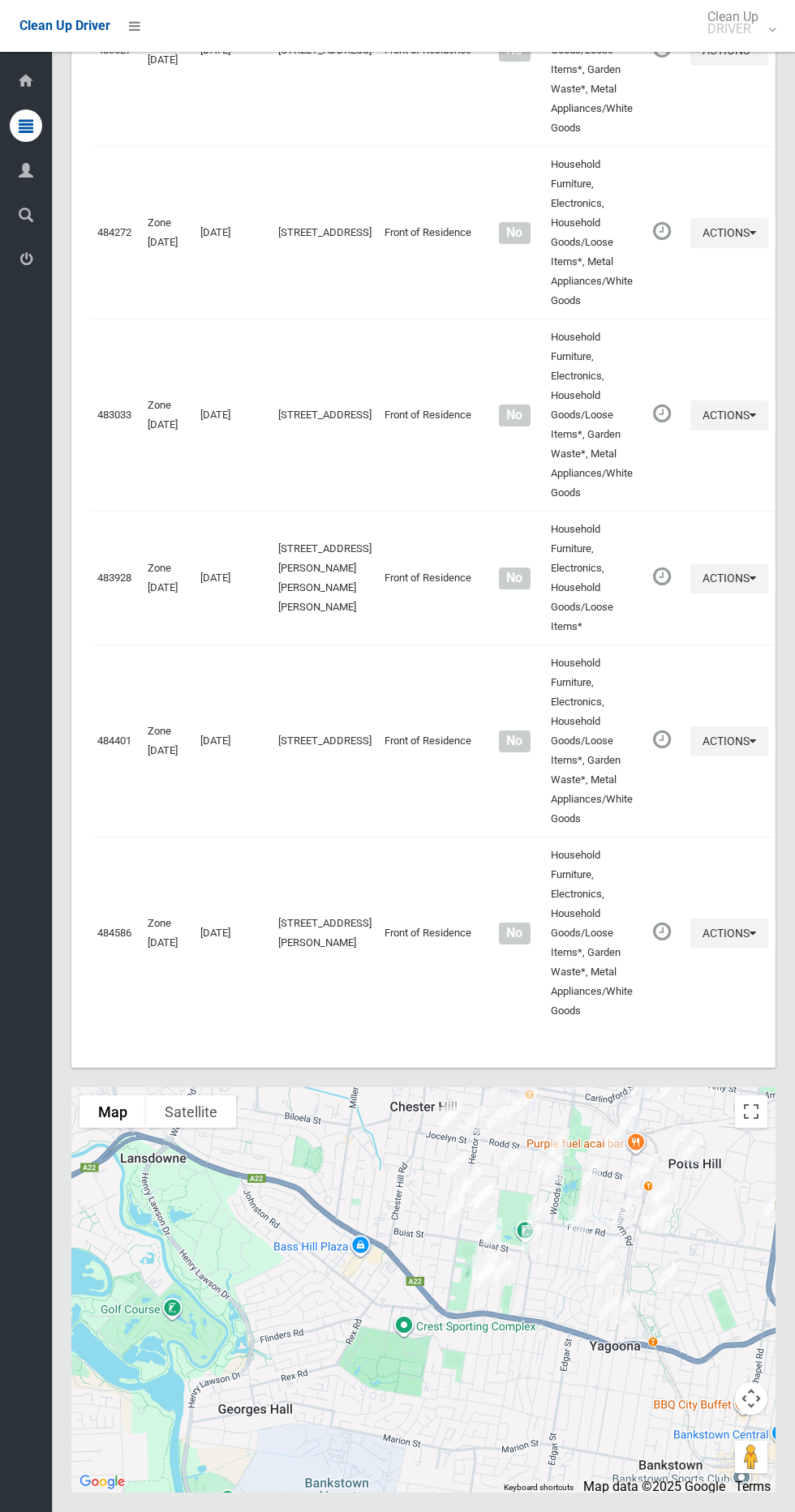
click at [152, 6] on div "Clean Up Driver" at bounding box center [79, 25] width 159 height 52
click at [139, 19] on icon at bounding box center [134, 25] width 11 height 27
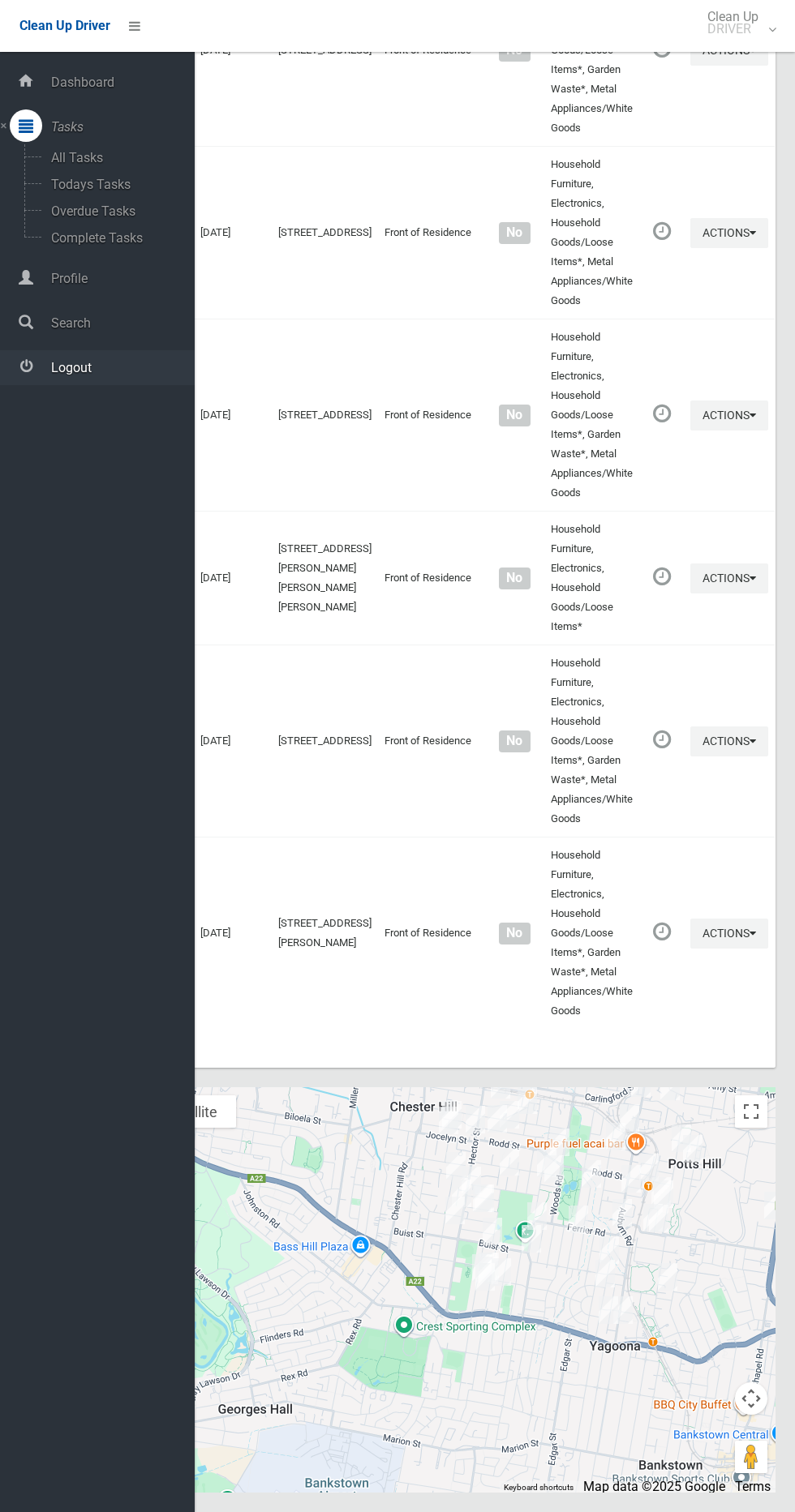
click at [86, 376] on link "Logout" at bounding box center [97, 367] width 195 height 35
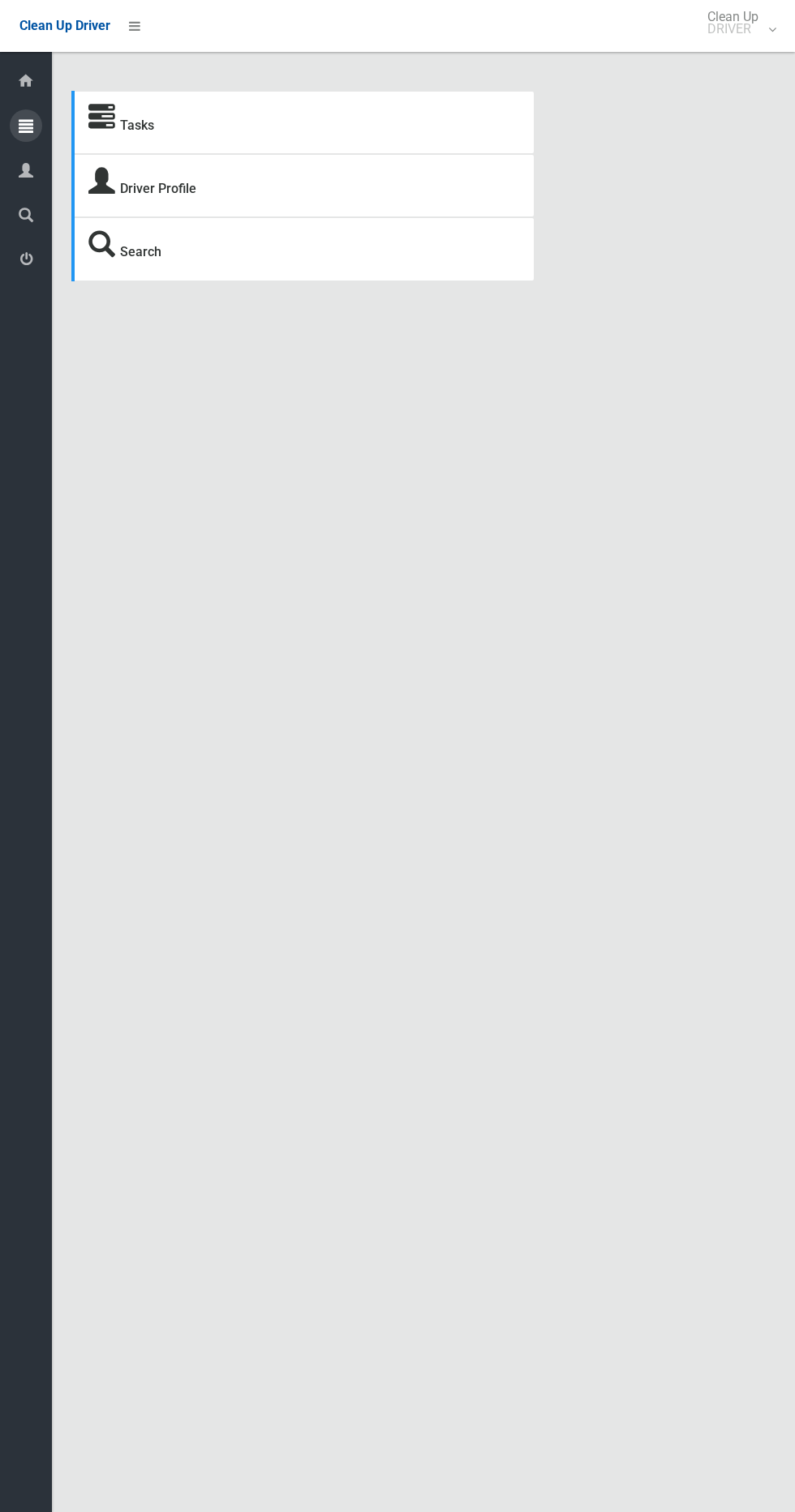
click at [26, 125] on icon at bounding box center [26, 126] width 15 height 33
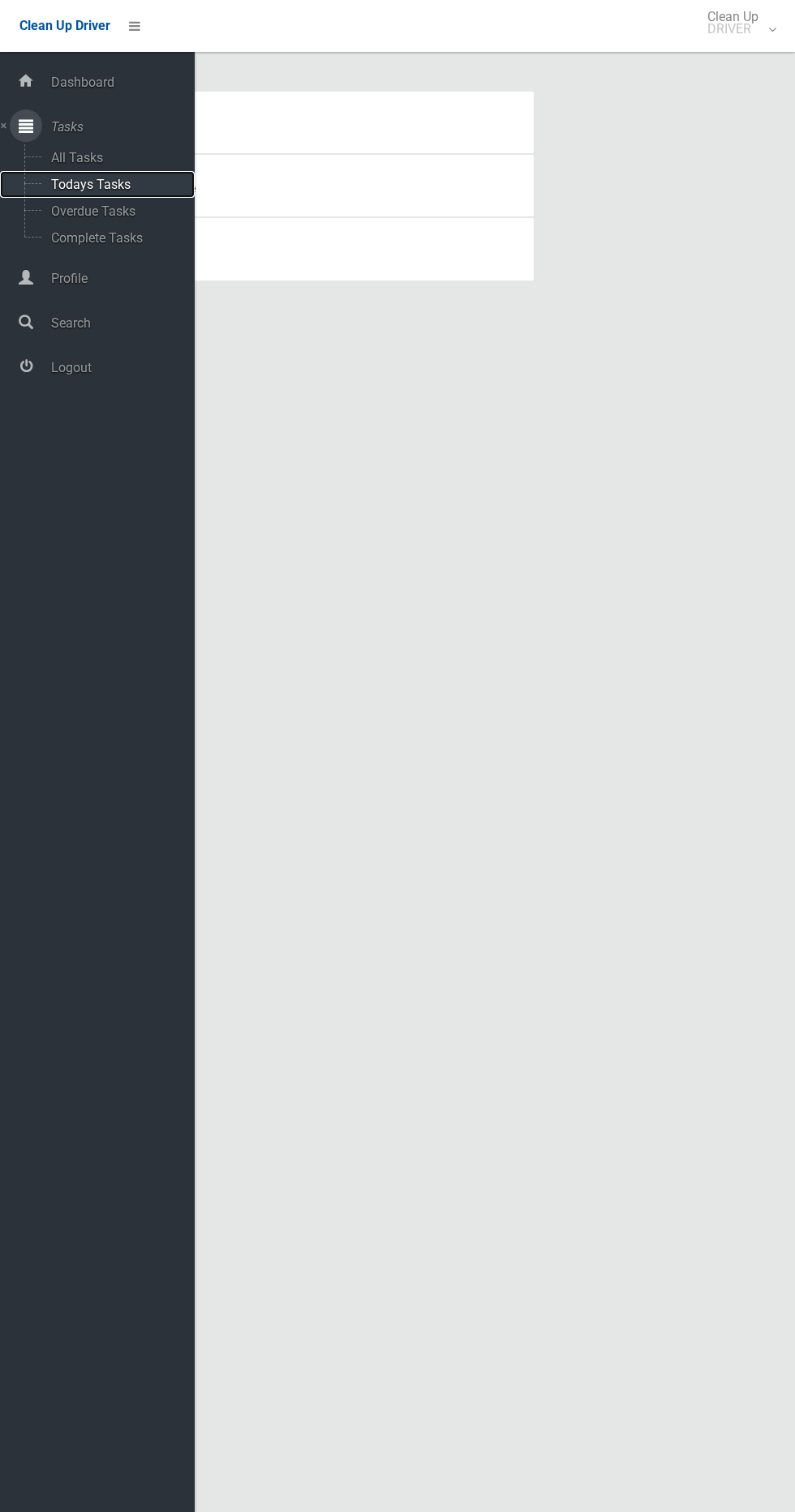
click at [83, 187] on span "Todays Tasks" at bounding box center [113, 184] width 134 height 15
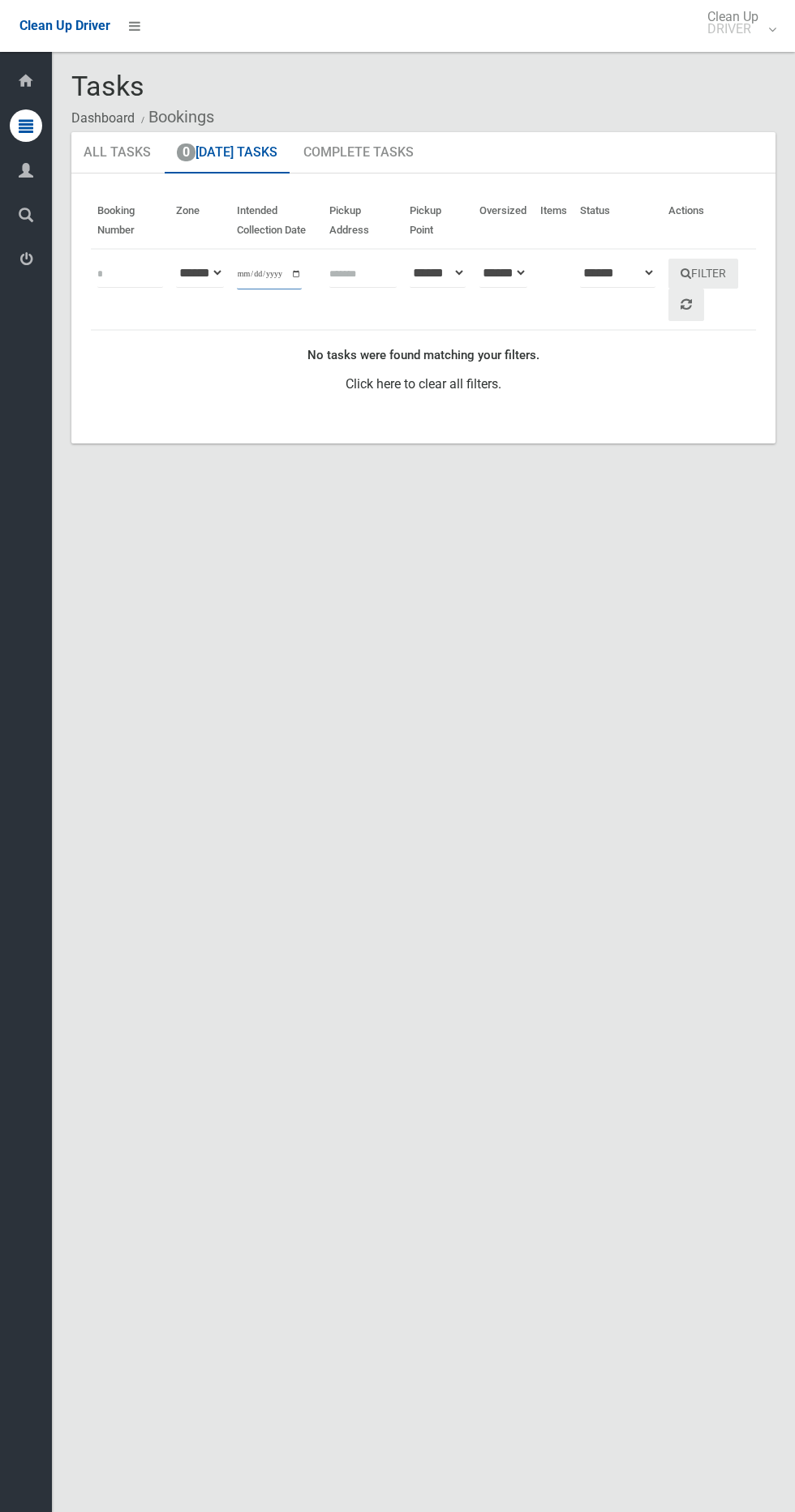
click at [244, 280] on input "**********" at bounding box center [269, 274] width 65 height 30
type input "**********"
click at [717, 270] on button "Filter" at bounding box center [703, 273] width 70 height 30
click at [704, 234] on th "Actions" at bounding box center [709, 221] width 94 height 56
click at [702, 305] on link at bounding box center [686, 304] width 36 height 33
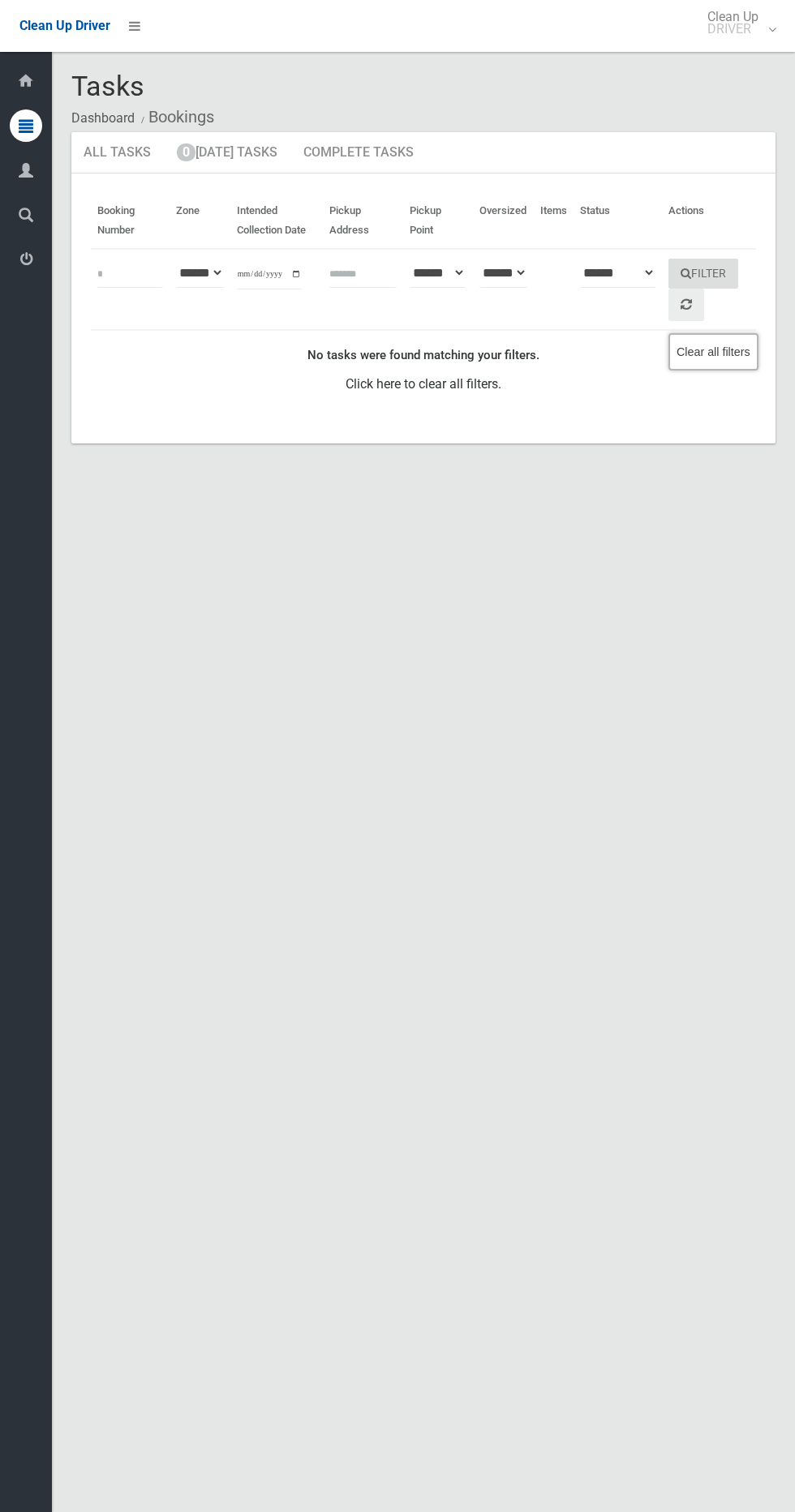
click at [732, 277] on button "Filter" at bounding box center [703, 273] width 70 height 30
